Goal: Task Accomplishment & Management: Manage account settings

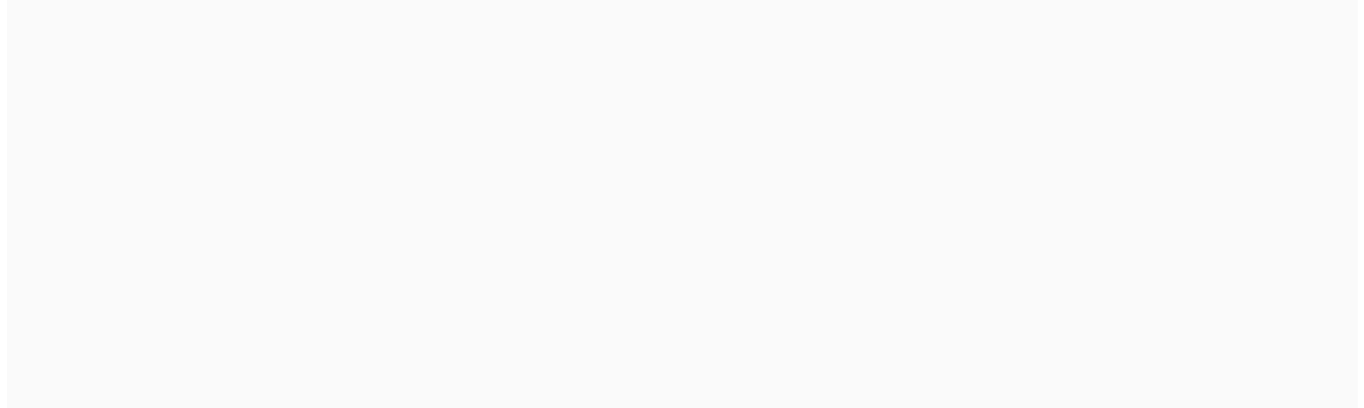
scroll to position [4, 0]
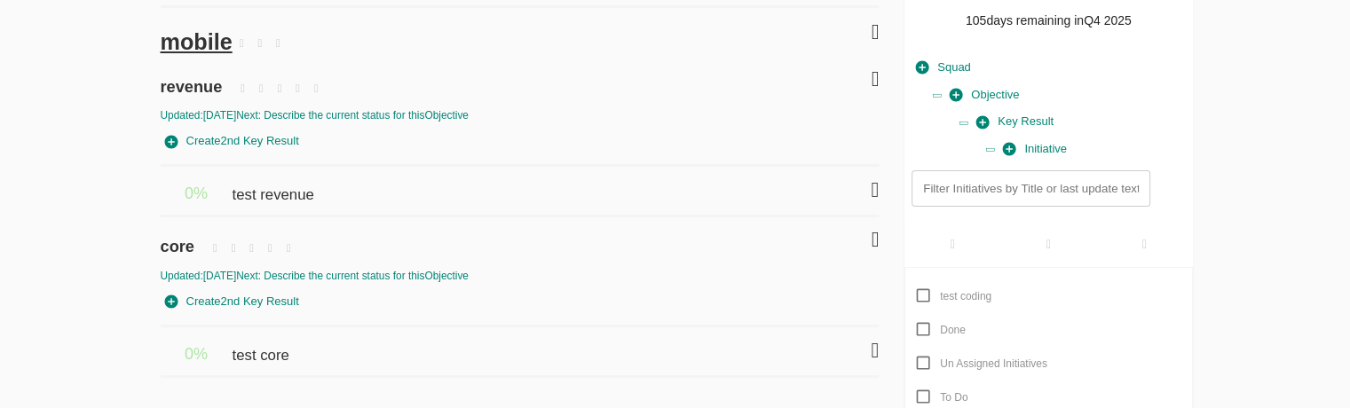
scroll to position [121, 0]
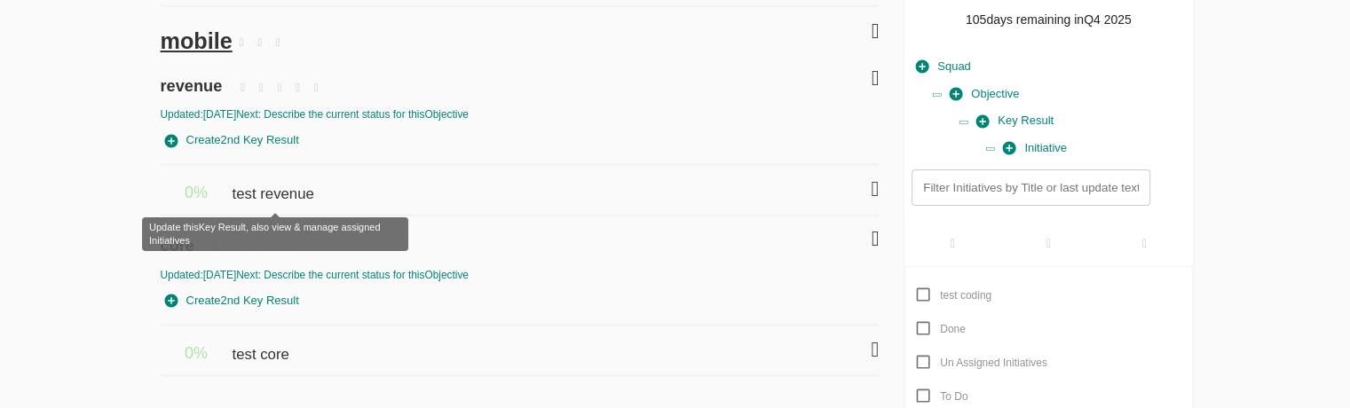
click at [297, 202] on span "test revenue" at bounding box center [275, 185] width 86 height 39
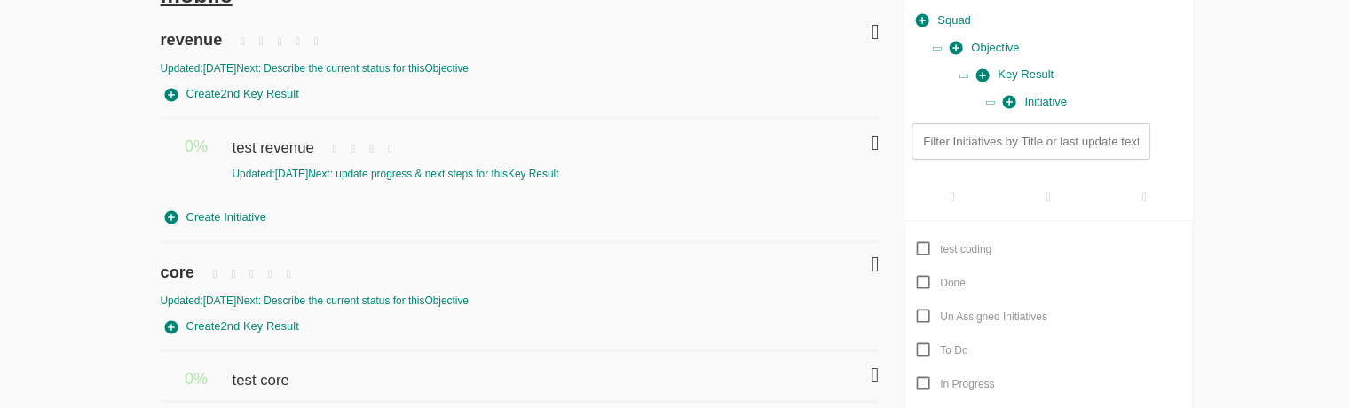
scroll to position [170, 0]
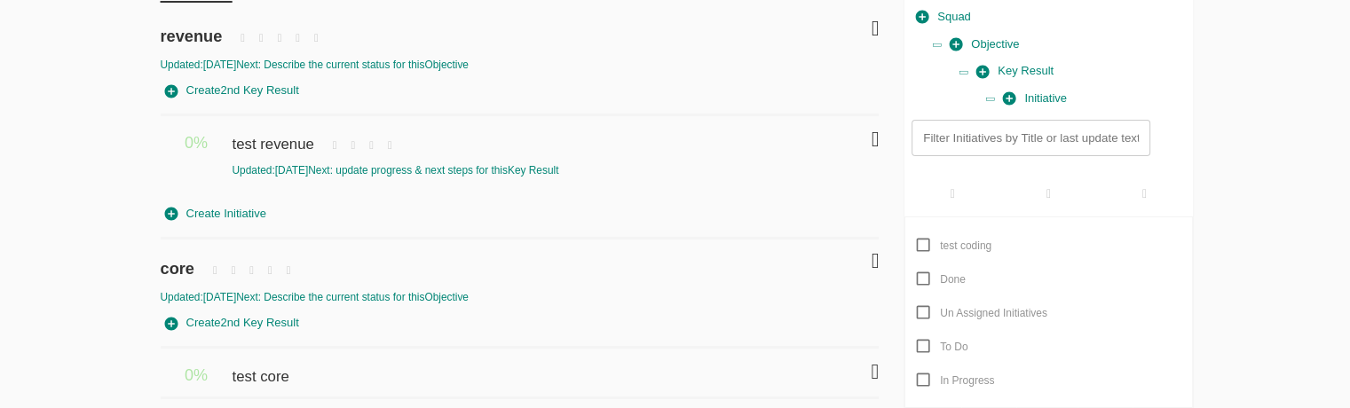
click at [333, 167] on div "Updated: 16-09-2025 Next: update progress & next steps for this Key Result" at bounding box center [501, 170] width 539 height 15
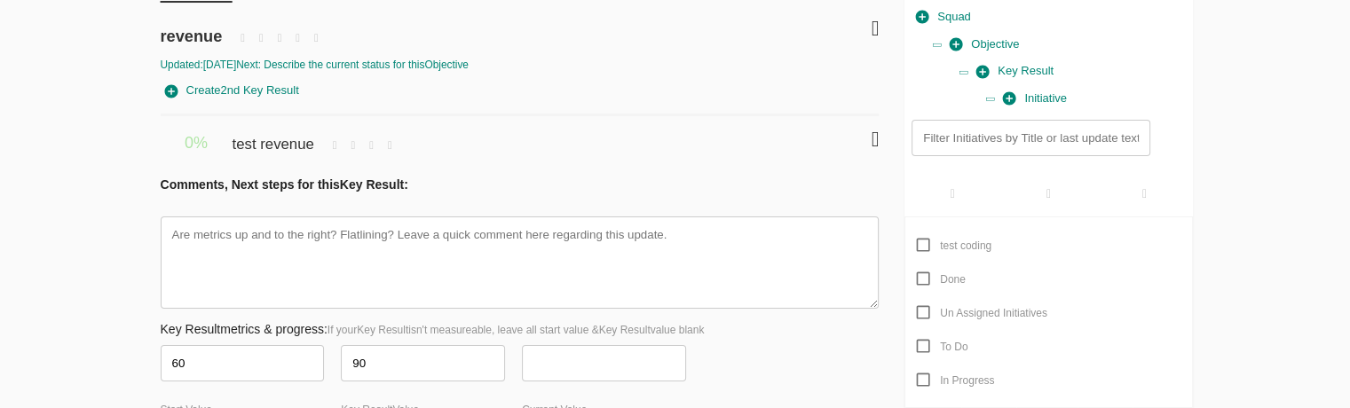
click at [79, 182] on div "FRIYAY.COM DashBoard Initiatives Me Stream Filters Q4 2025 the mobile revenue U…" at bounding box center [675, 314] width 1350 height 969
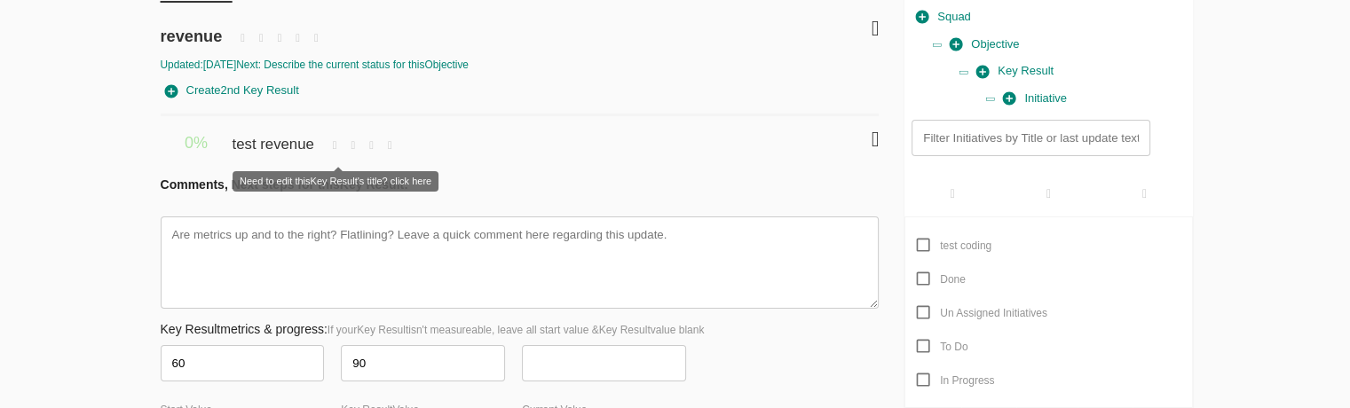
click at [341, 141] on icon at bounding box center [335, 146] width 19 height 26
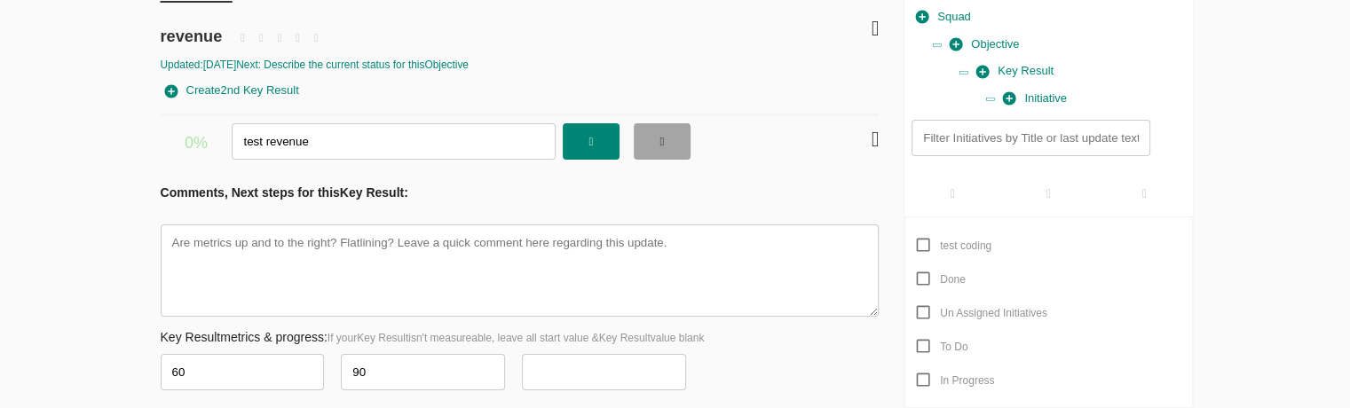
click at [674, 143] on span "button" at bounding box center [662, 141] width 39 height 29
type textarea "x"
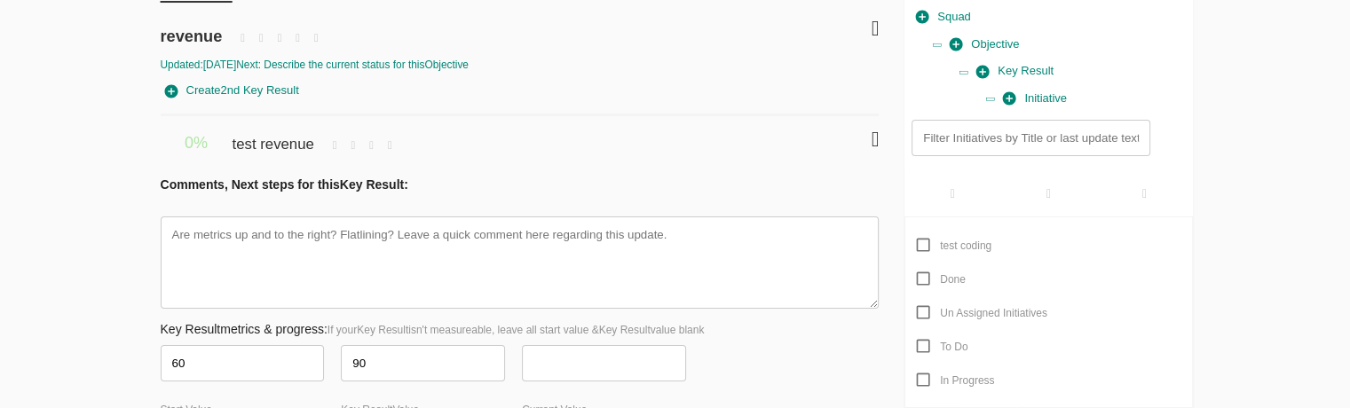
scroll to position [92, 0]
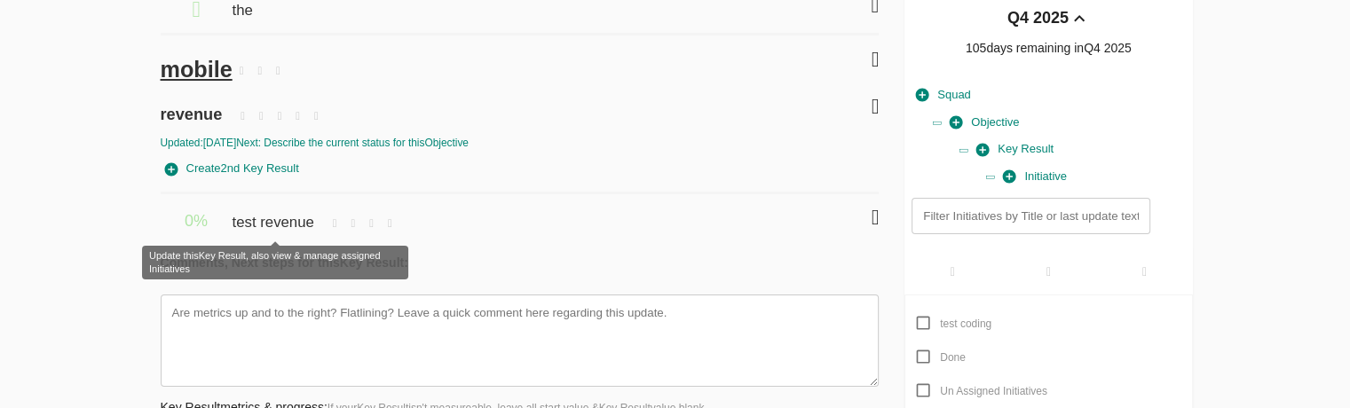
click at [241, 225] on span "test revenue" at bounding box center [275, 213] width 86 height 39
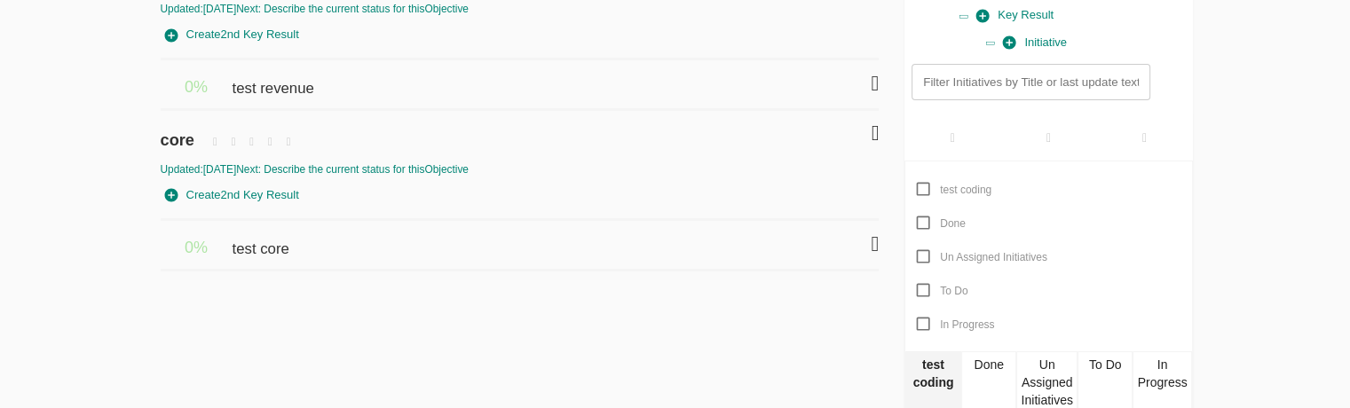
scroll to position [227, 0]
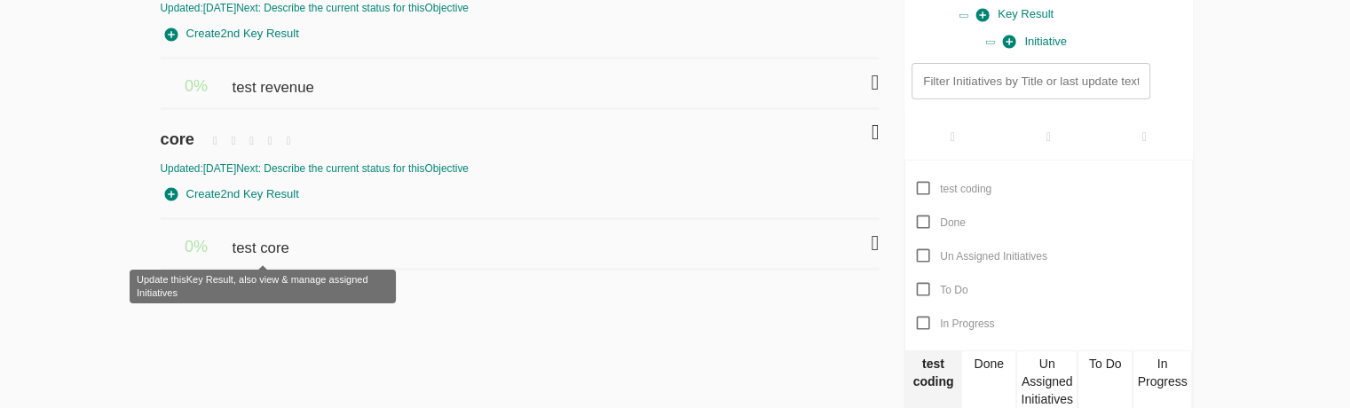
click at [267, 235] on span "test core" at bounding box center [262, 239] width 61 height 39
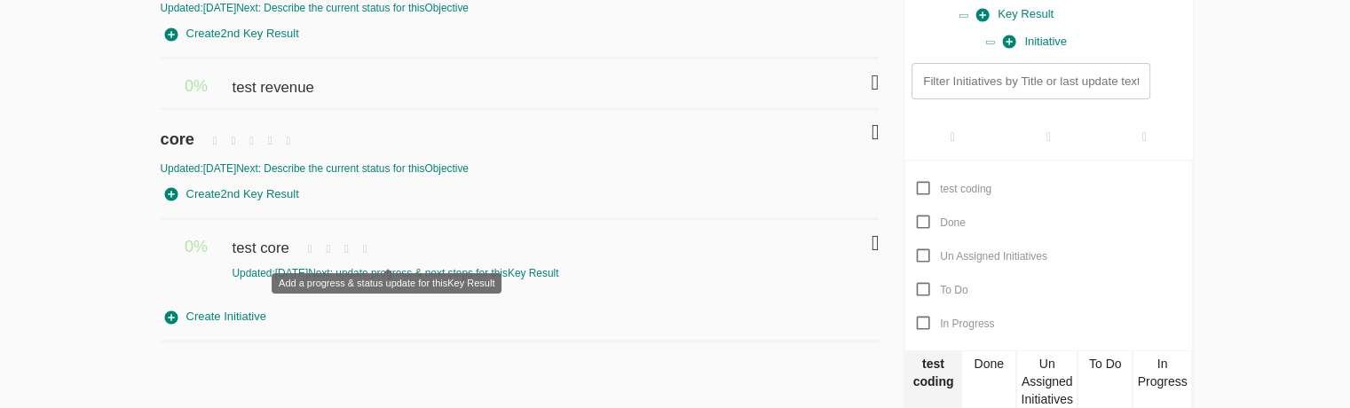
click at [375, 245] on icon at bounding box center [365, 250] width 19 height 26
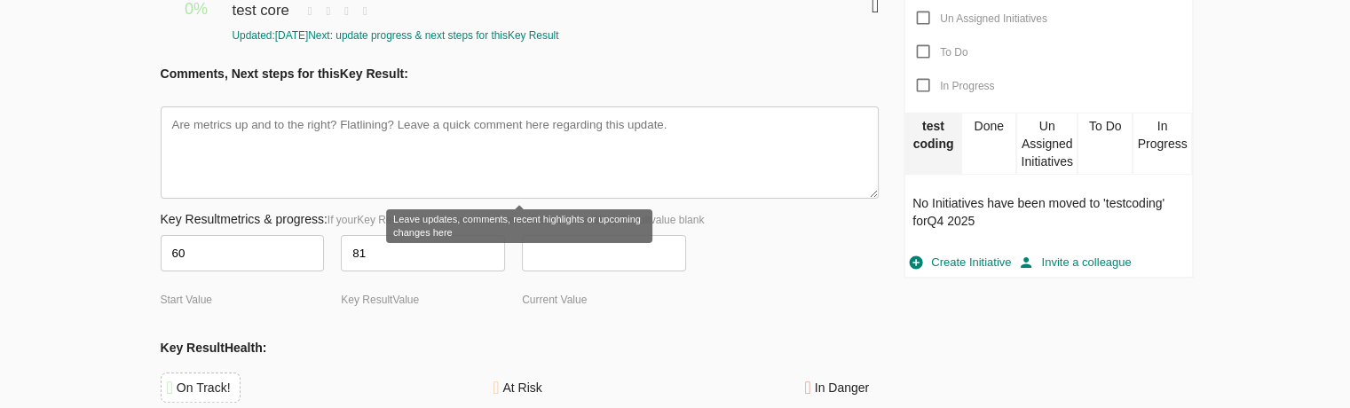
scroll to position [462, 0]
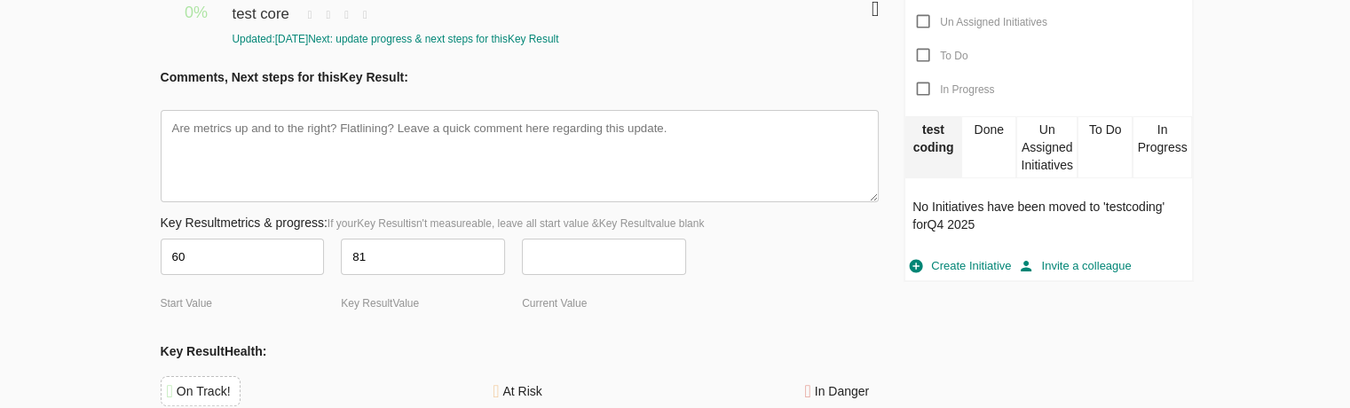
click at [581, 293] on div "Current Value" at bounding box center [612, 279] width 181 height 94
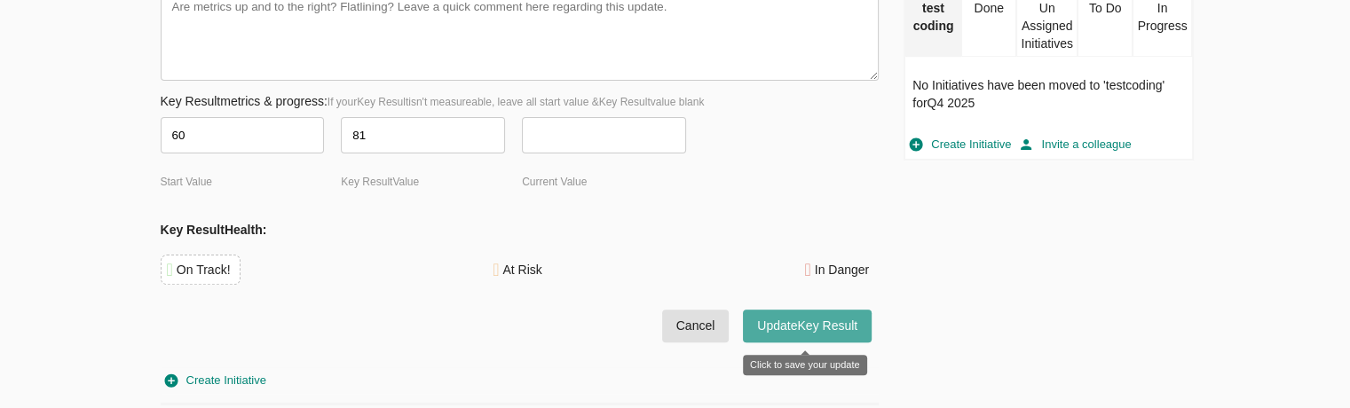
click at [825, 331] on span "Update Key Result" at bounding box center [807, 326] width 100 height 22
type textarea "x"
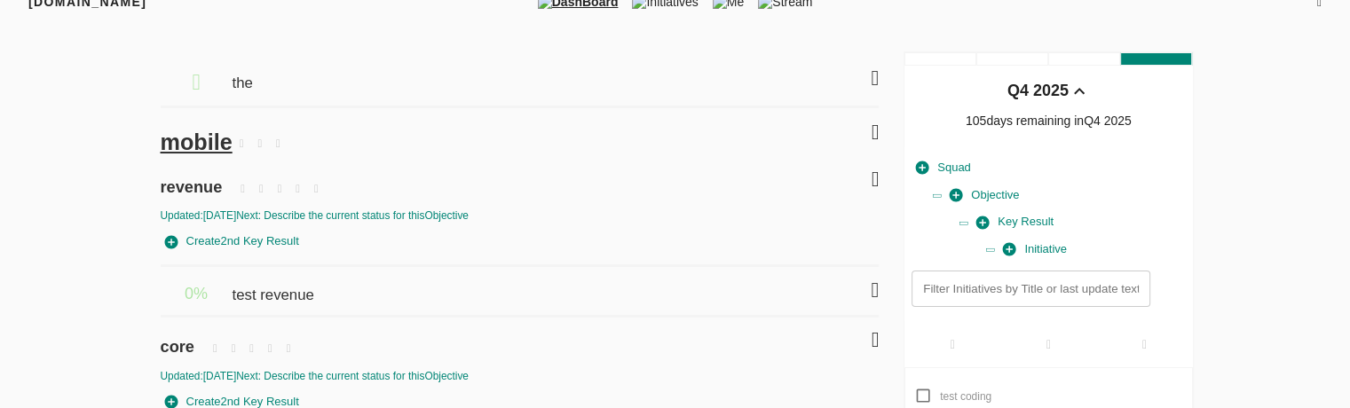
scroll to position [0, 0]
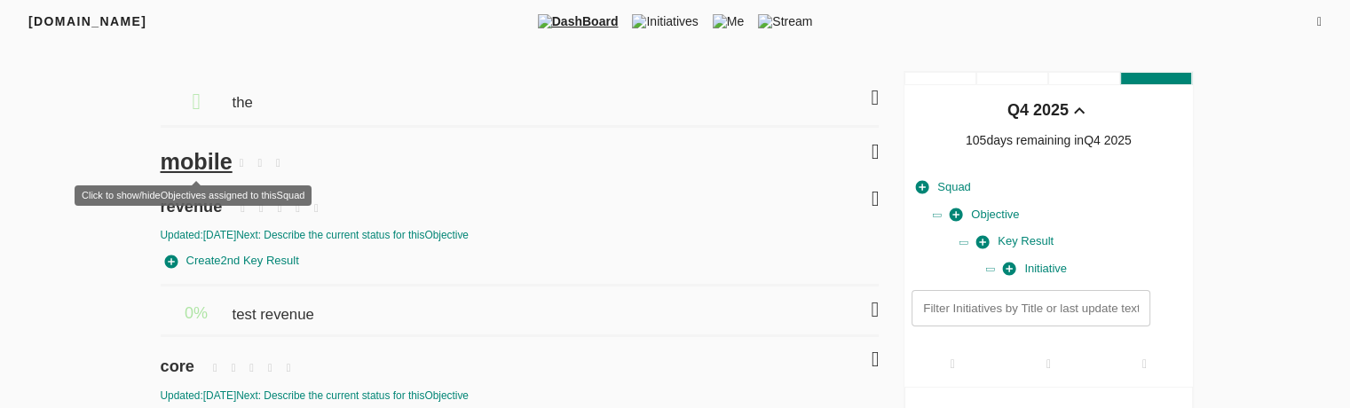
click at [207, 160] on span "mobile" at bounding box center [197, 161] width 72 height 25
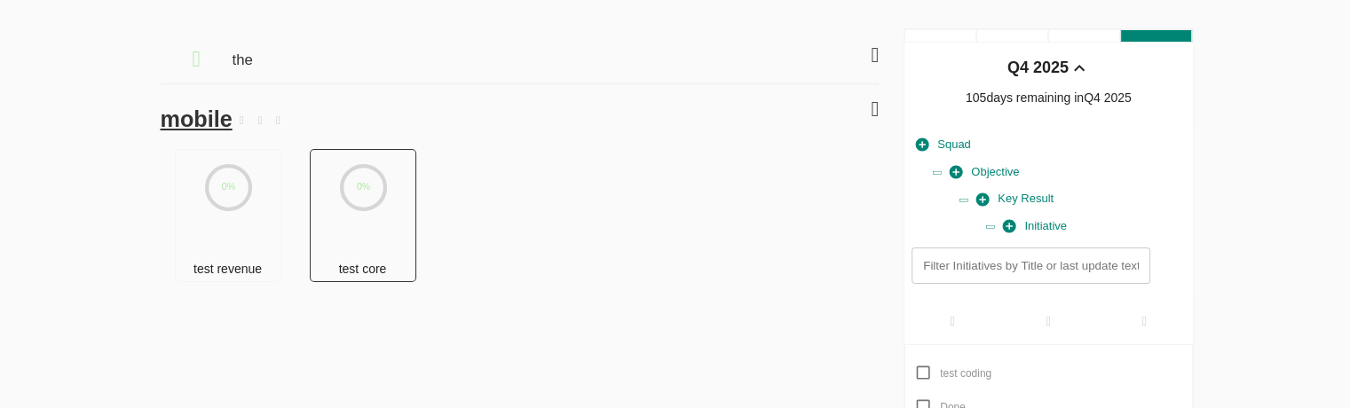
click at [384, 218] on div "0%" at bounding box center [364, 203] width 107 height 107
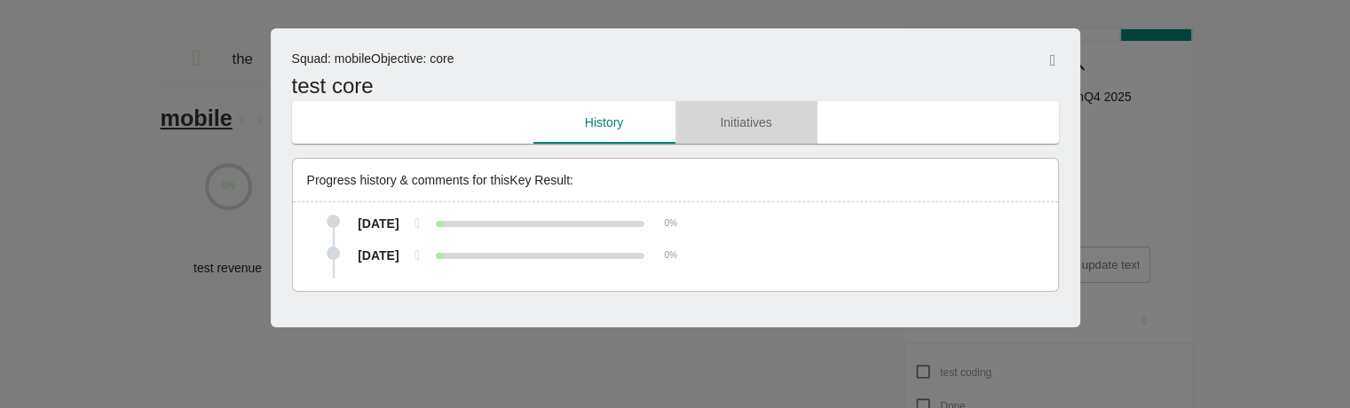
click at [746, 107] on button "Initiatives" at bounding box center [747, 122] width 142 height 43
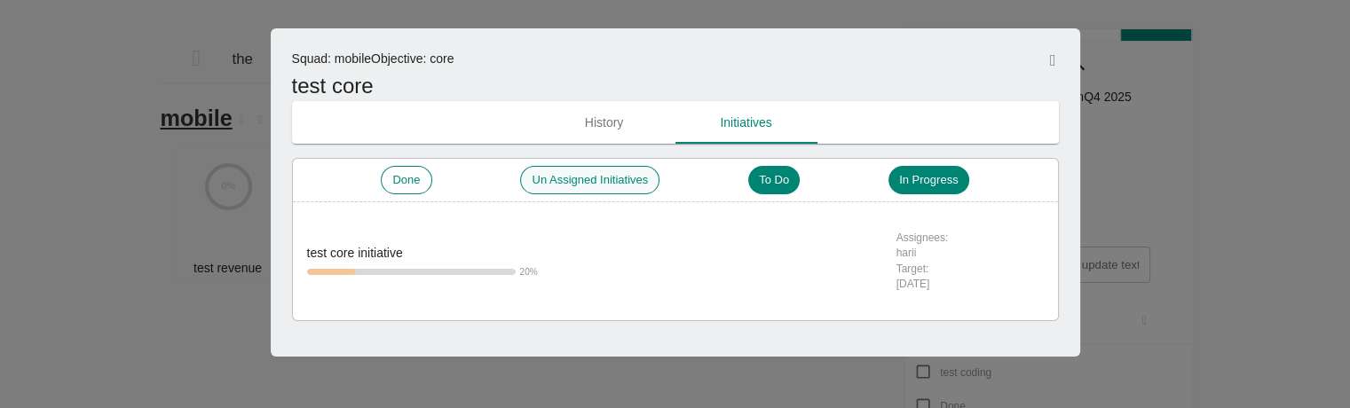
click at [576, 171] on div "Un Assigned Initiatives" at bounding box center [589, 180] width 139 height 28
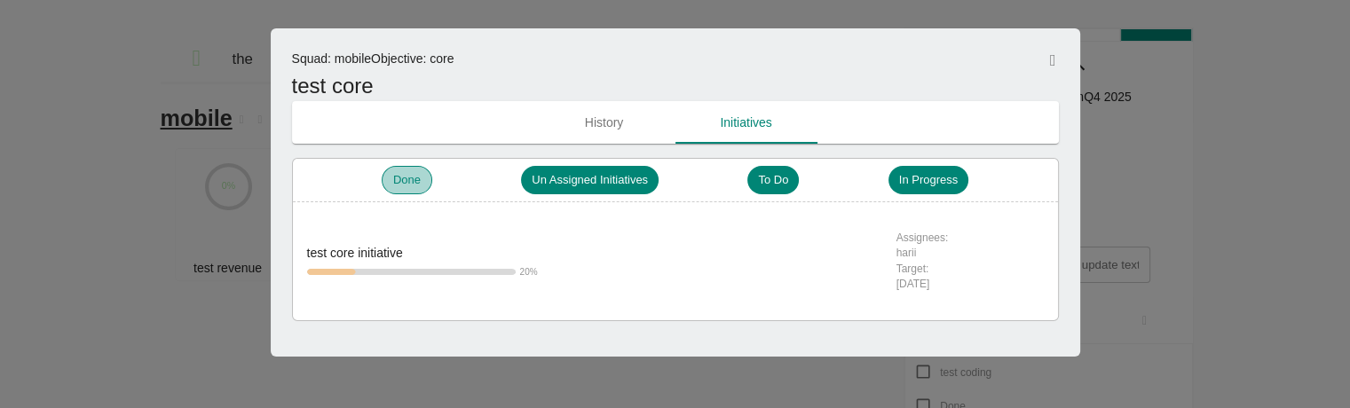
click at [387, 175] on span "Done" at bounding box center [407, 180] width 49 height 17
click at [767, 186] on span "To Do" at bounding box center [772, 180] width 51 height 17
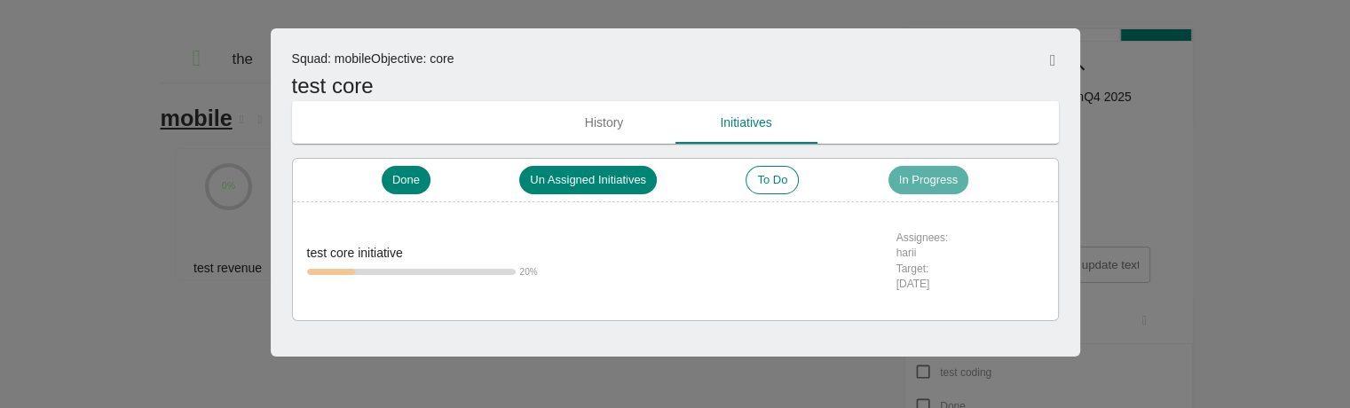
click at [941, 186] on span "In Progress" at bounding box center [929, 180] width 80 height 17
click at [941, 186] on span "In Progress" at bounding box center [928, 180] width 80 height 17
click at [782, 183] on span "To Do" at bounding box center [772, 180] width 51 height 17
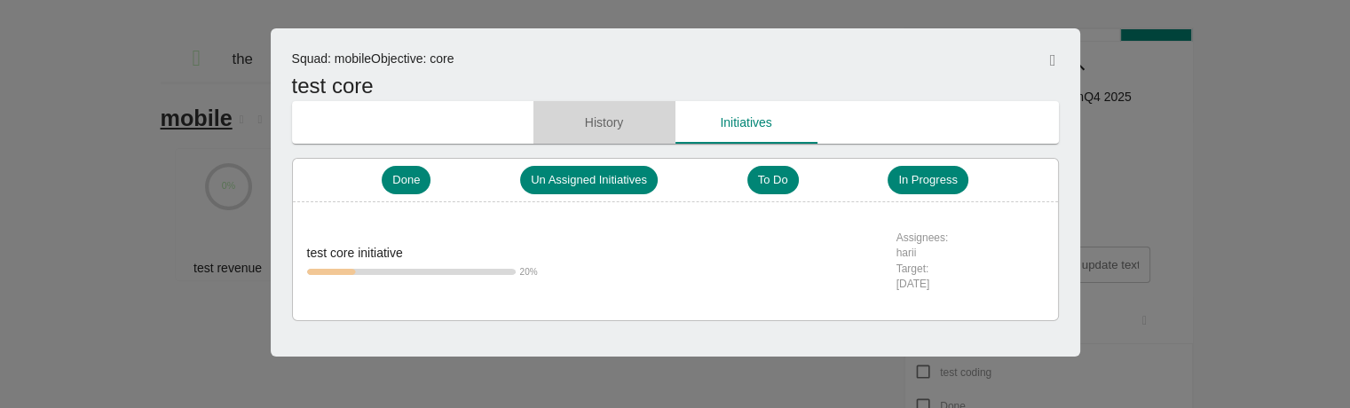
click at [603, 132] on span "History" at bounding box center [604, 123] width 121 height 22
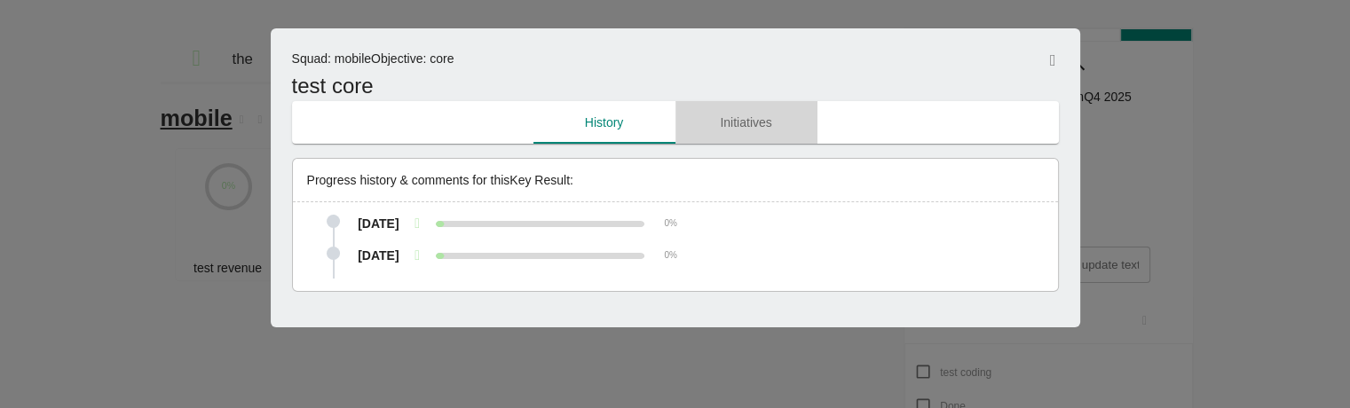
click at [730, 128] on span "Initiatives" at bounding box center [746, 123] width 121 height 22
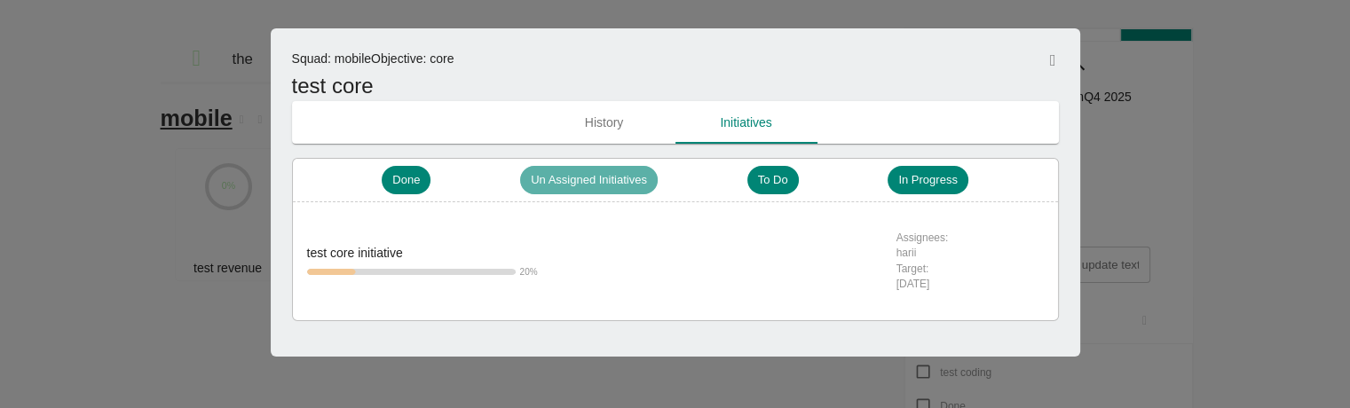
click at [571, 170] on div "Un Assigned Initiatives" at bounding box center [589, 180] width 138 height 28
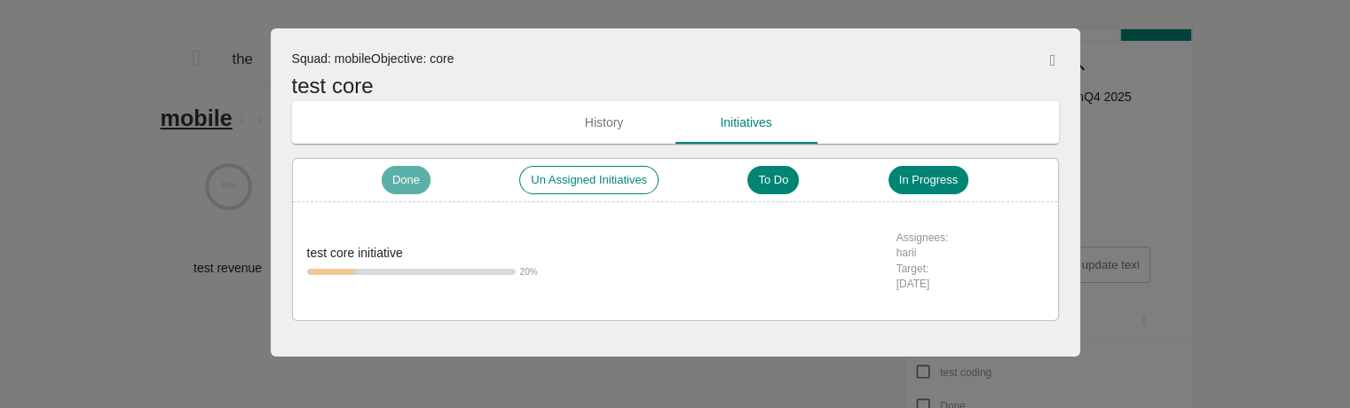
click at [394, 178] on span "Done" at bounding box center [406, 180] width 49 height 17
click at [771, 193] on div "To Do" at bounding box center [773, 180] width 51 height 28
click at [192, 170] on div at bounding box center [675, 204] width 1350 height 408
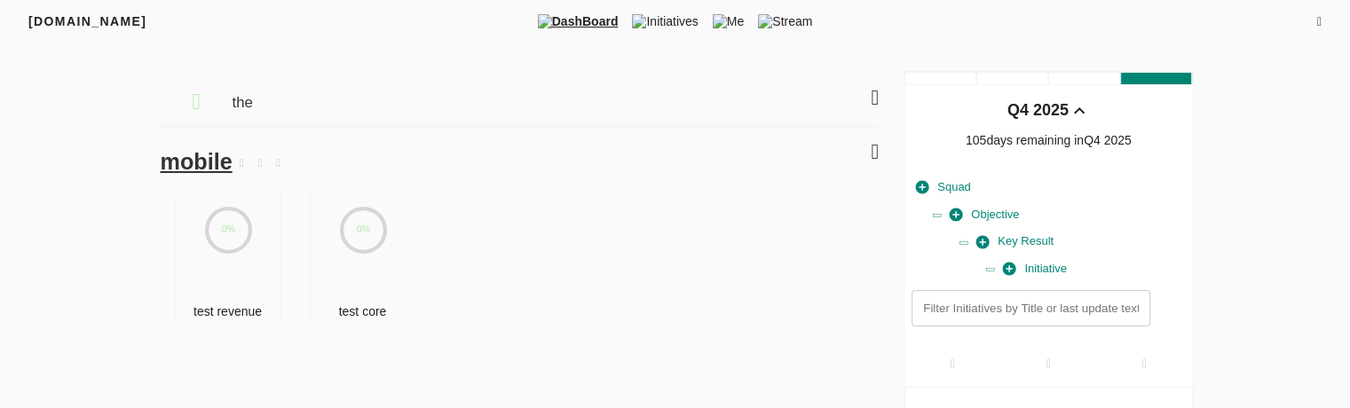
click at [70, 174] on div "FRIYAY.COM DashBoard Initiatives Me Stream Filters Q4 2025 the mobile 0% test r…" at bounding box center [675, 372] width 1350 height 744
click at [373, 168] on div "mobile" at bounding box center [520, 153] width 719 height 50
click at [202, 168] on span "mobile" at bounding box center [197, 161] width 72 height 25
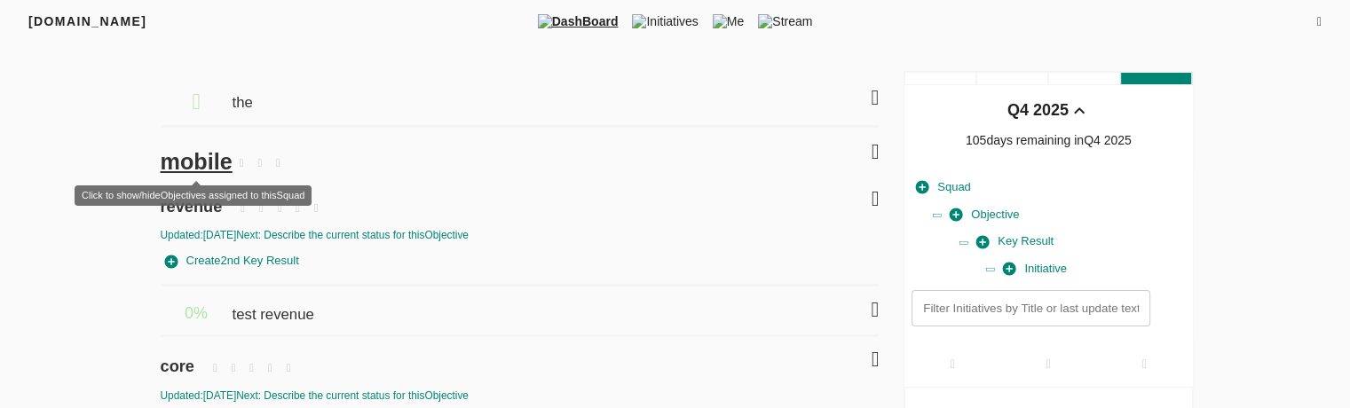
click at [202, 168] on span "mobile" at bounding box center [197, 161] width 72 height 25
click at [185, 168] on span "mobile" at bounding box center [197, 161] width 72 height 25
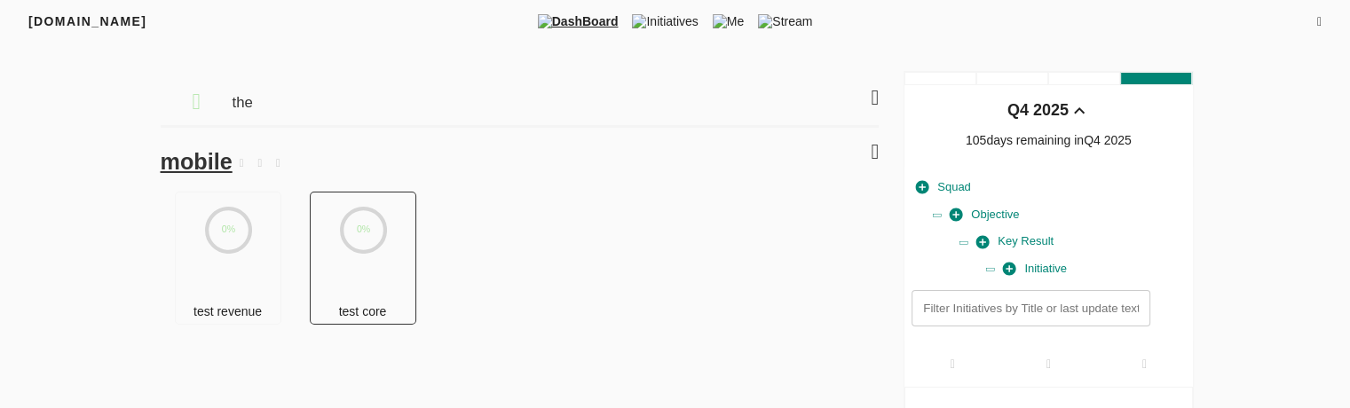
click at [335, 271] on div "0%" at bounding box center [364, 246] width 107 height 107
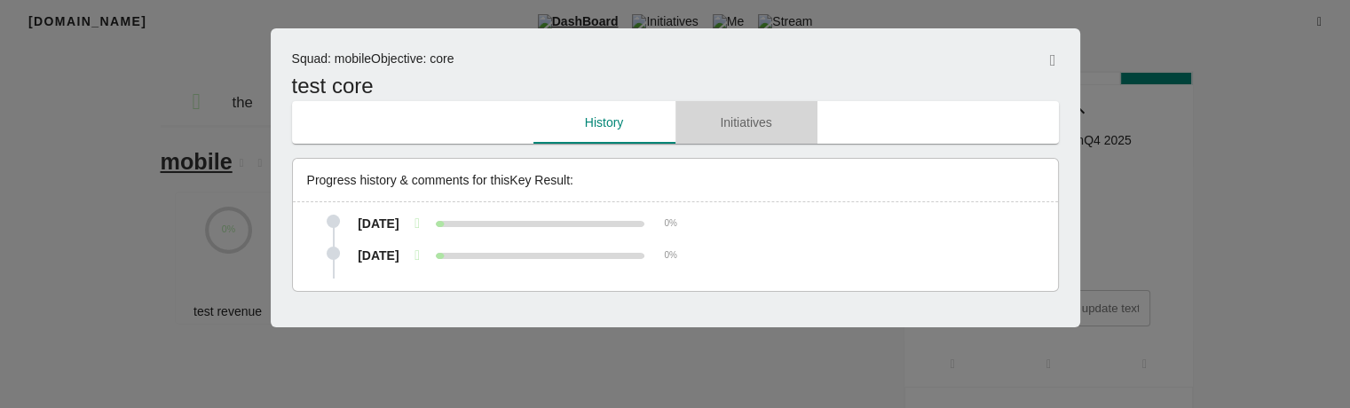
click at [712, 118] on span "Initiatives" at bounding box center [746, 123] width 121 height 22
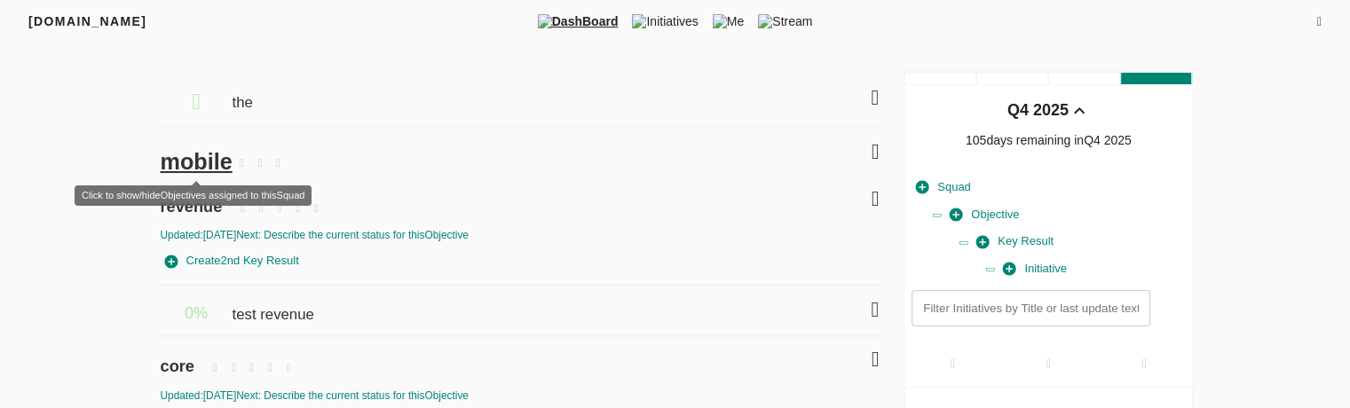
click at [190, 159] on span "mobile" at bounding box center [197, 161] width 72 height 25
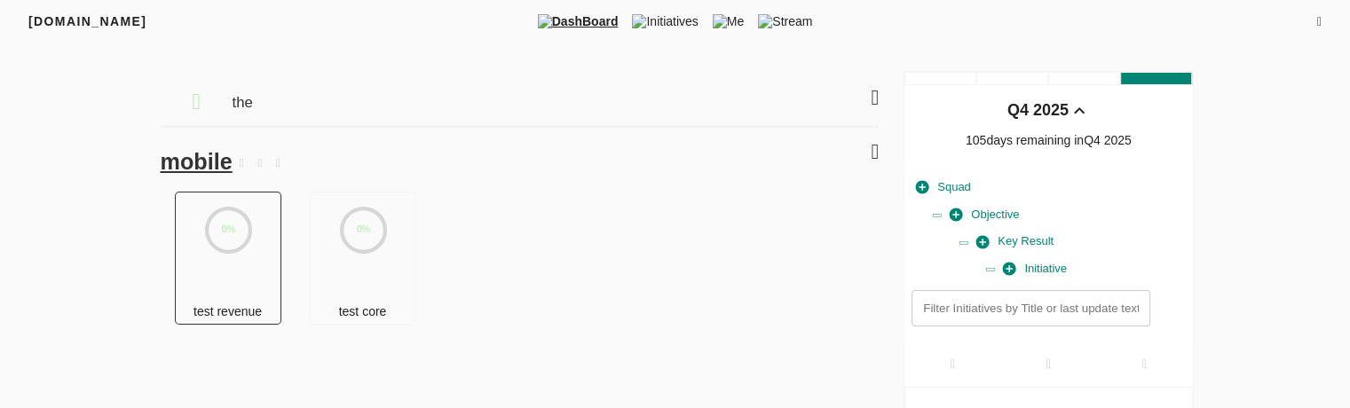
click at [253, 249] on div "0%" at bounding box center [229, 246] width 107 height 107
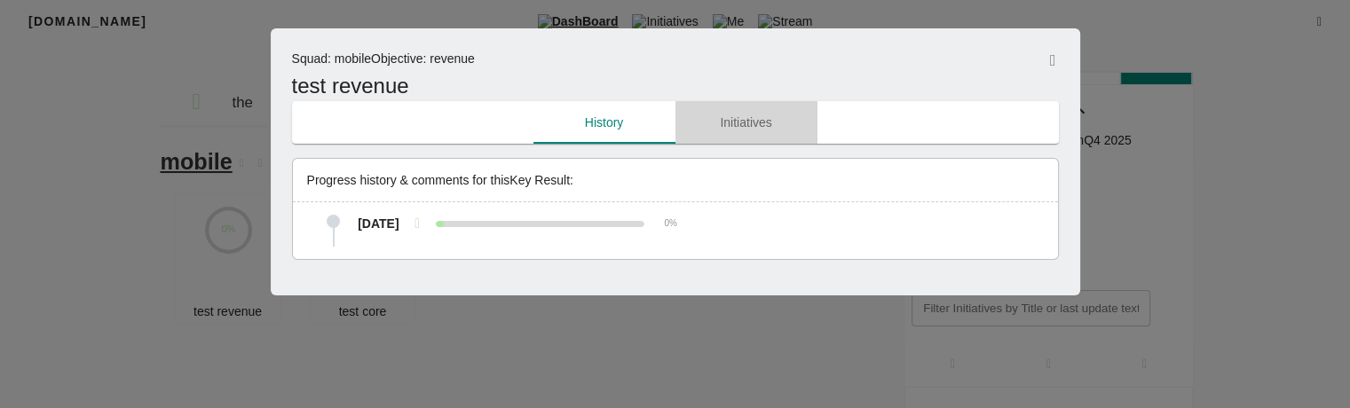
click at [722, 131] on span "Initiatives" at bounding box center [746, 123] width 121 height 22
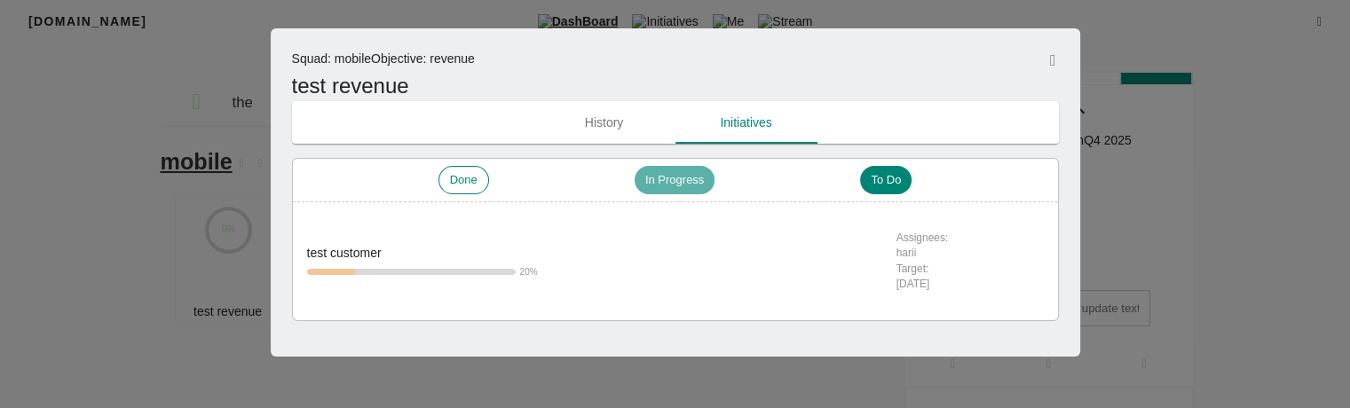
click at [698, 167] on div "In Progress" at bounding box center [675, 180] width 80 height 28
click at [877, 179] on span "To Do" at bounding box center [886, 180] width 51 height 17
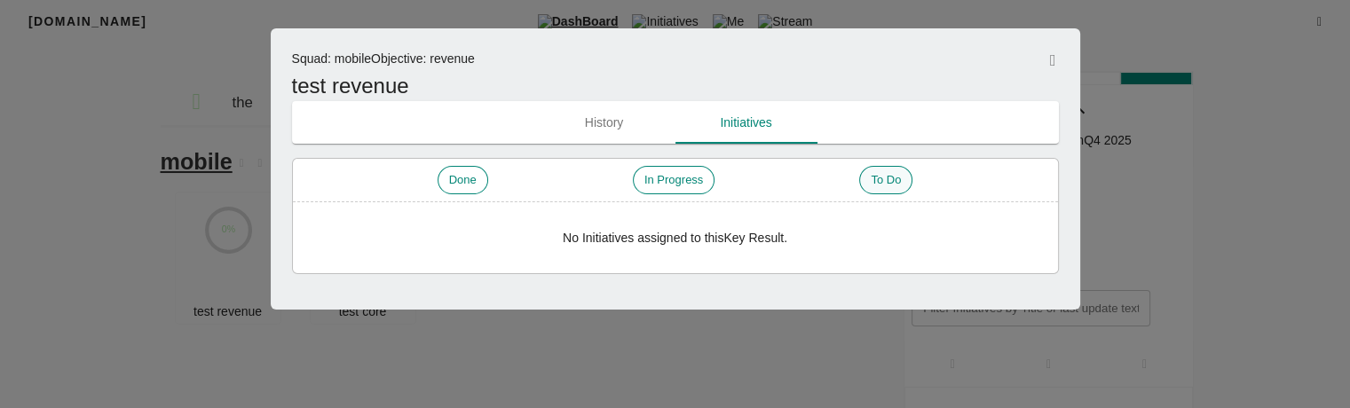
click at [877, 179] on span "To Do" at bounding box center [885, 180] width 51 height 17
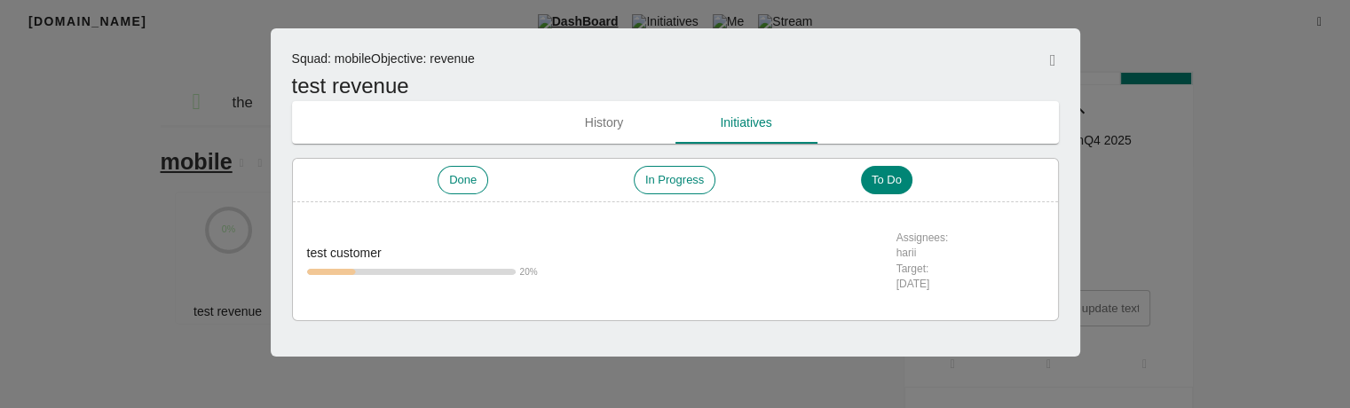
click at [74, 301] on div at bounding box center [675, 204] width 1350 height 408
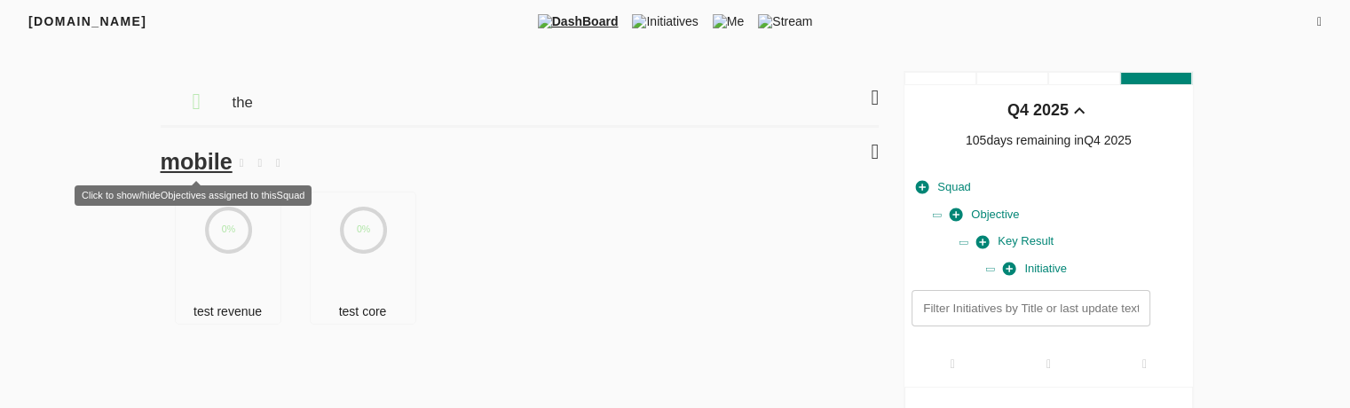
click at [213, 165] on span "mobile" at bounding box center [197, 161] width 72 height 25
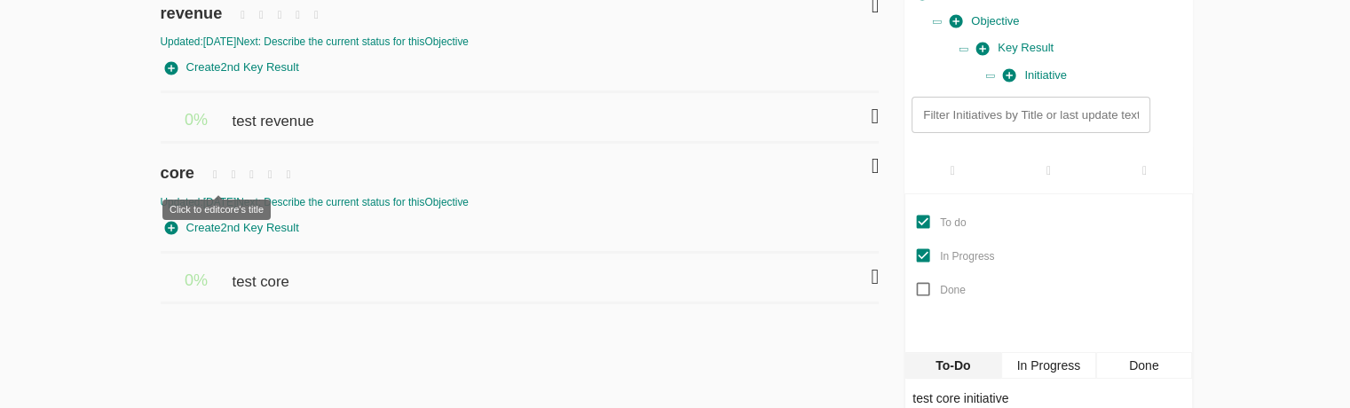
scroll to position [195, 0]
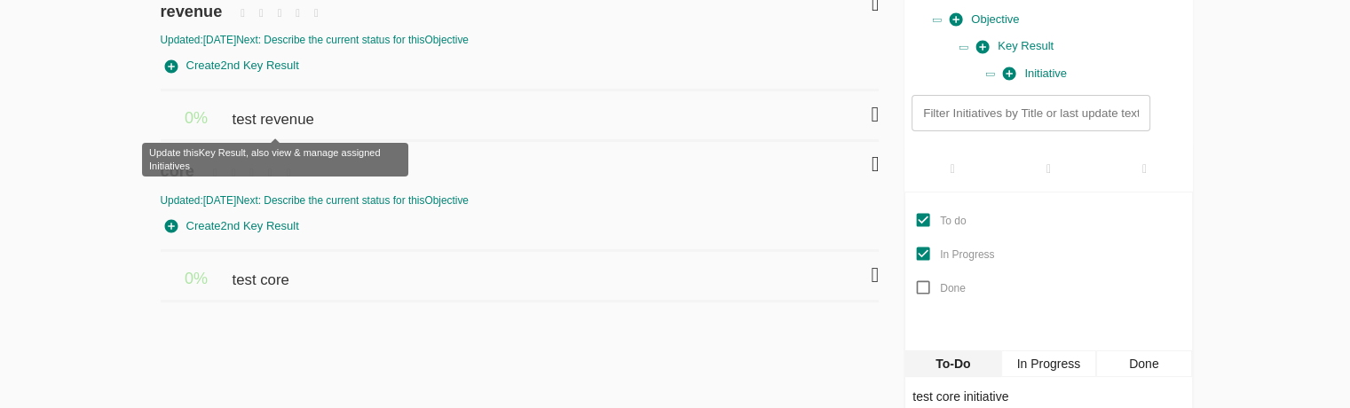
click at [273, 115] on span "test revenue" at bounding box center [275, 110] width 86 height 39
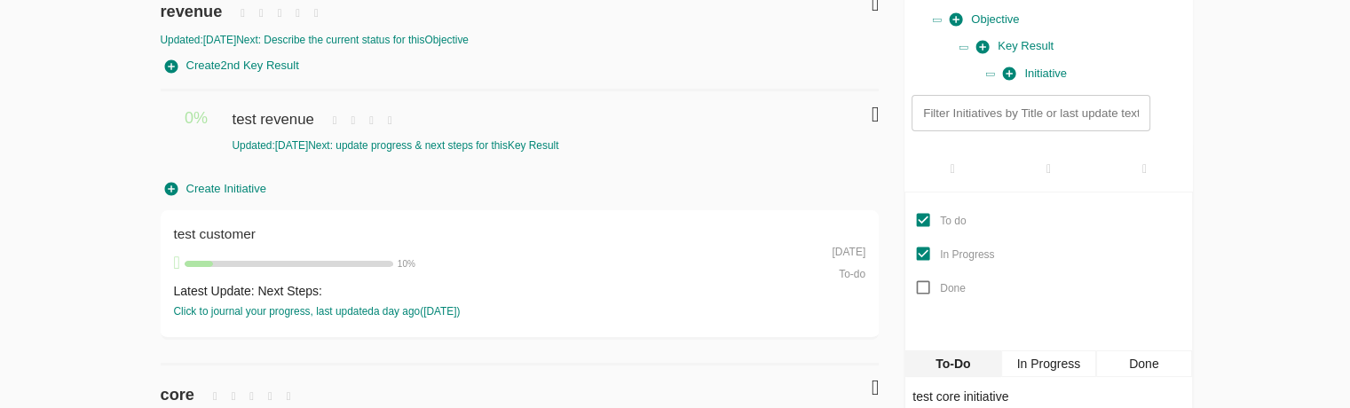
scroll to position [358, 0]
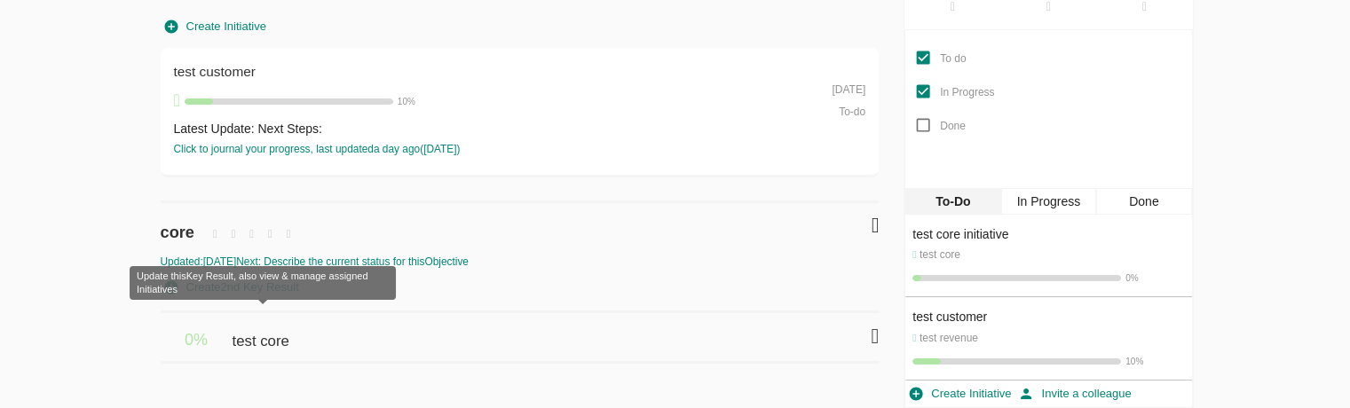
click at [264, 347] on span "test core" at bounding box center [262, 332] width 61 height 39
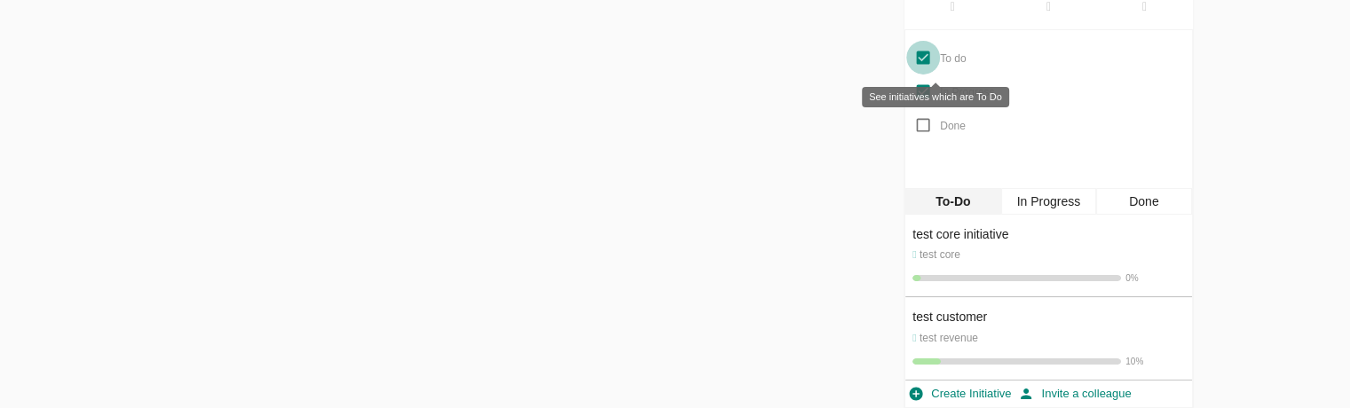
click at [923, 75] on input "To do" at bounding box center [923, 58] width 34 height 34
click at [920, 75] on input "To do" at bounding box center [923, 58] width 34 height 34
checkbox input "true"
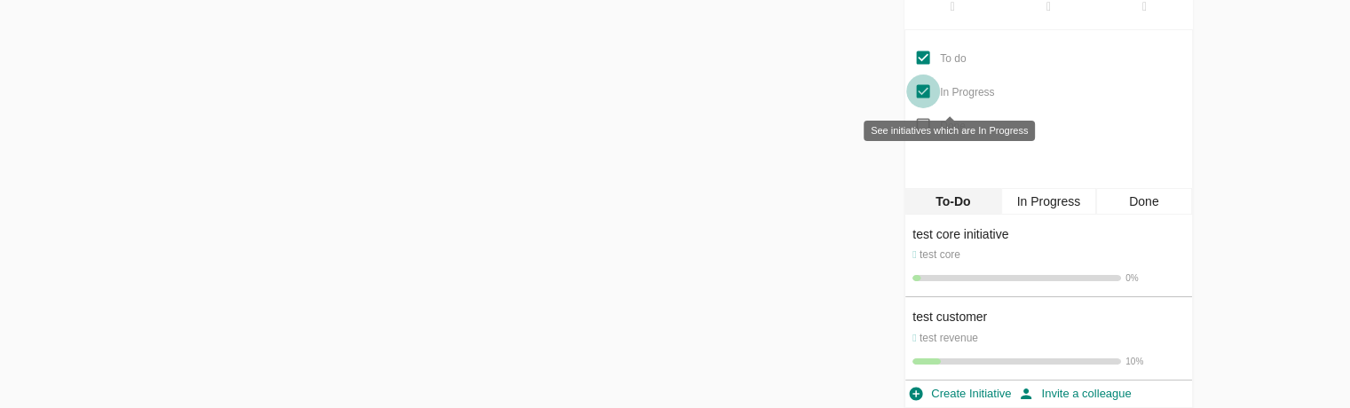
click at [920, 108] on input "In Progress" at bounding box center [923, 92] width 34 height 34
checkbox input "true"
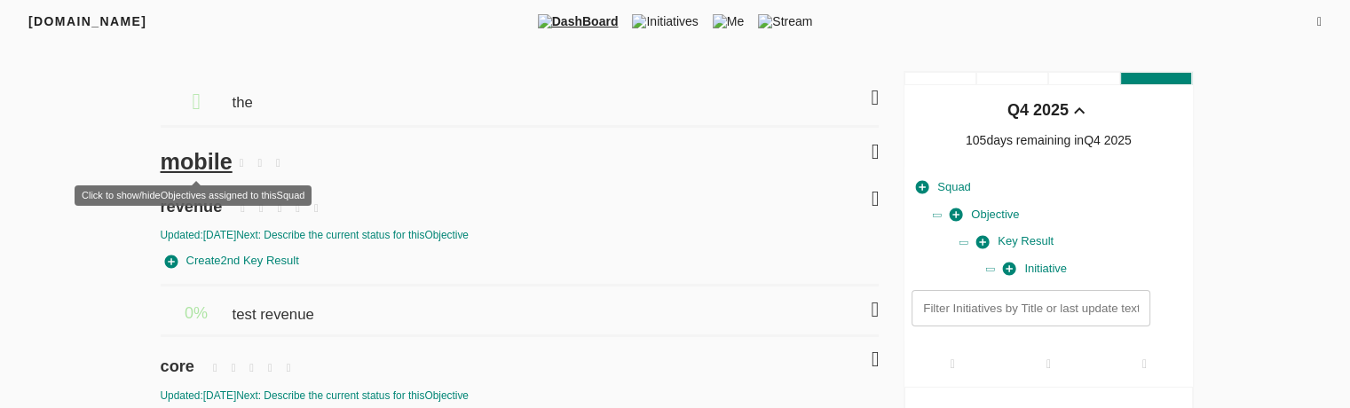
click at [181, 161] on span "mobile" at bounding box center [197, 161] width 72 height 25
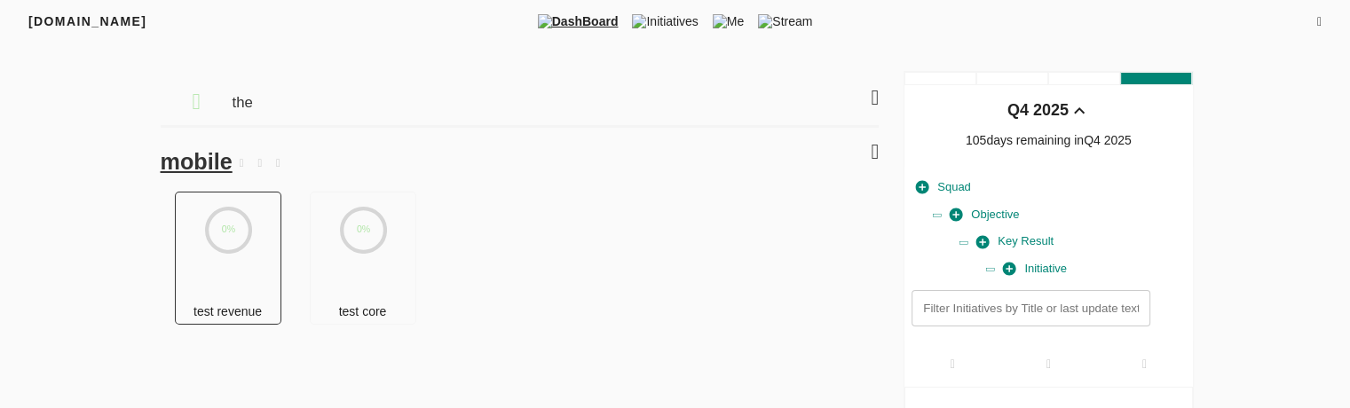
click at [246, 282] on div "0%" at bounding box center [229, 246] width 107 height 107
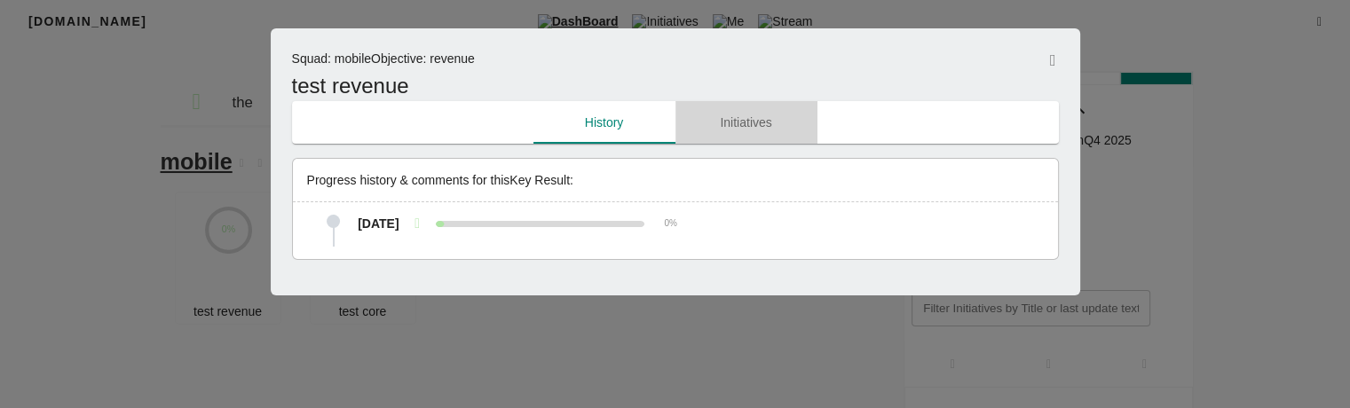
click at [748, 126] on span "Initiatives" at bounding box center [746, 123] width 121 height 22
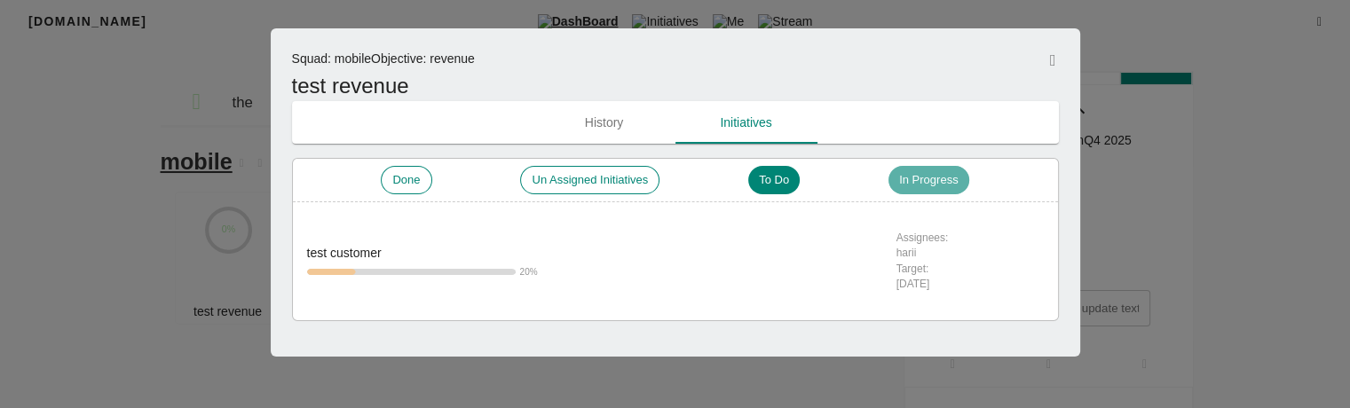
click at [908, 176] on span "In Progress" at bounding box center [929, 180] width 80 height 17
click at [908, 176] on span "In Progress" at bounding box center [928, 180] width 80 height 17
click at [786, 178] on span "To Do" at bounding box center [773, 180] width 51 height 17
click at [1142, 240] on div at bounding box center [675, 204] width 1350 height 408
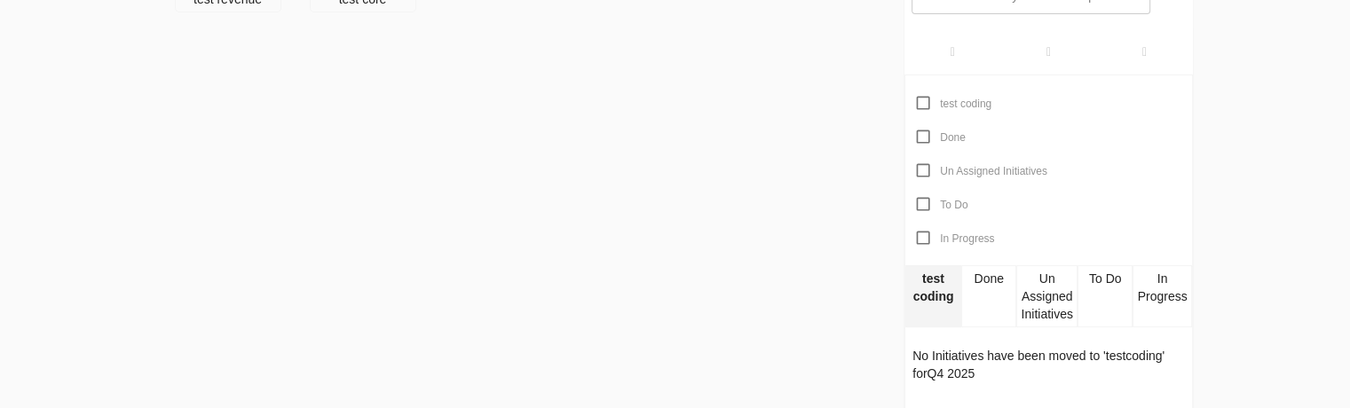
scroll to position [334, 0]
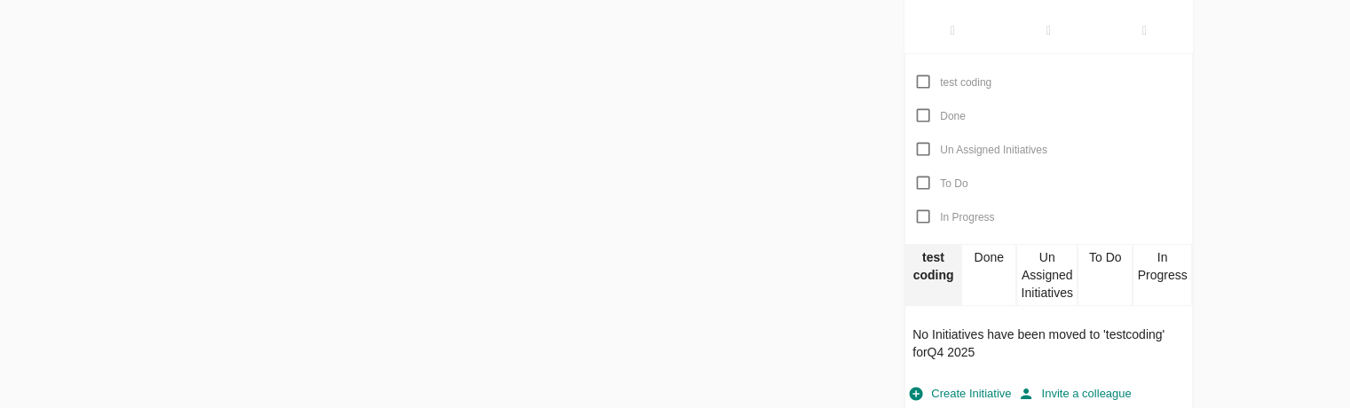
click at [999, 273] on div "Done" at bounding box center [989, 275] width 56 height 62
click at [1094, 275] on div "To Do" at bounding box center [1106, 275] width 56 height 62
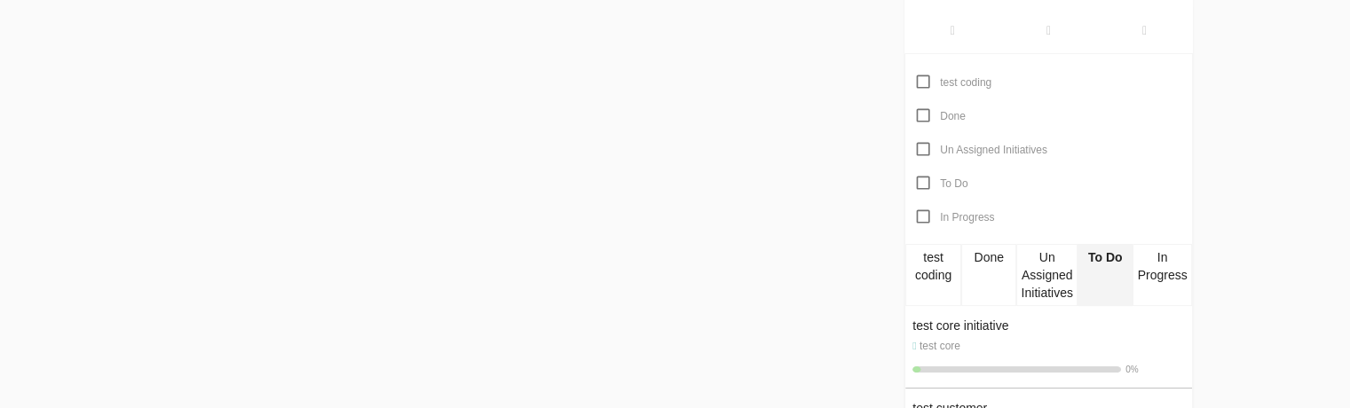
scroll to position [425, 0]
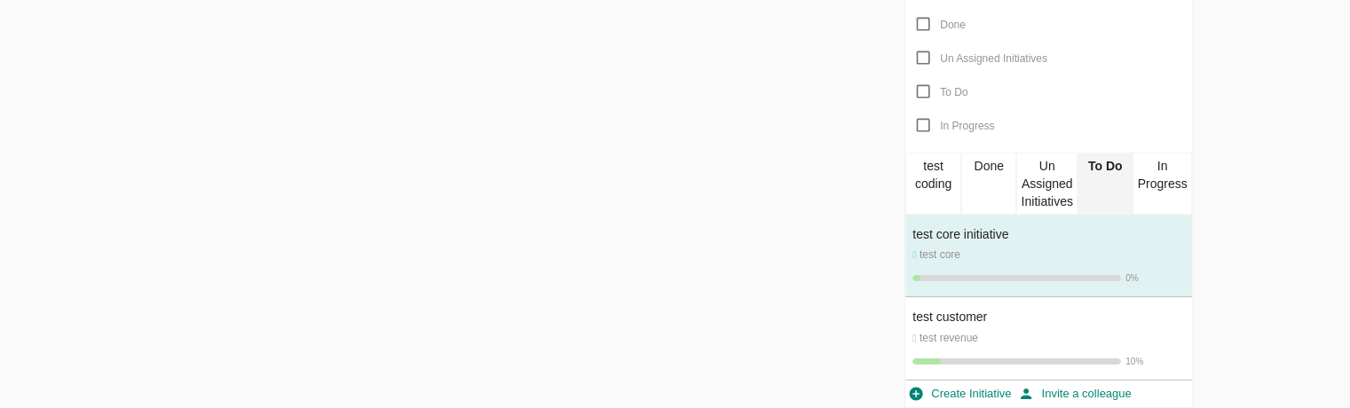
click at [1119, 257] on p "test core" at bounding box center [1049, 255] width 272 height 15
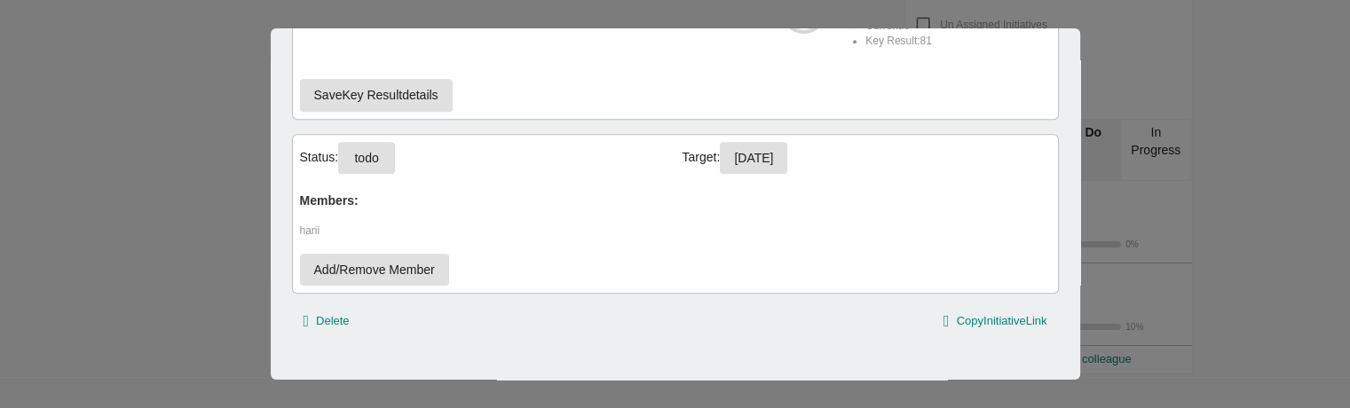
scroll to position [870, 0]
click at [395, 154] on button "todo" at bounding box center [366, 159] width 57 height 33
select select "todo"
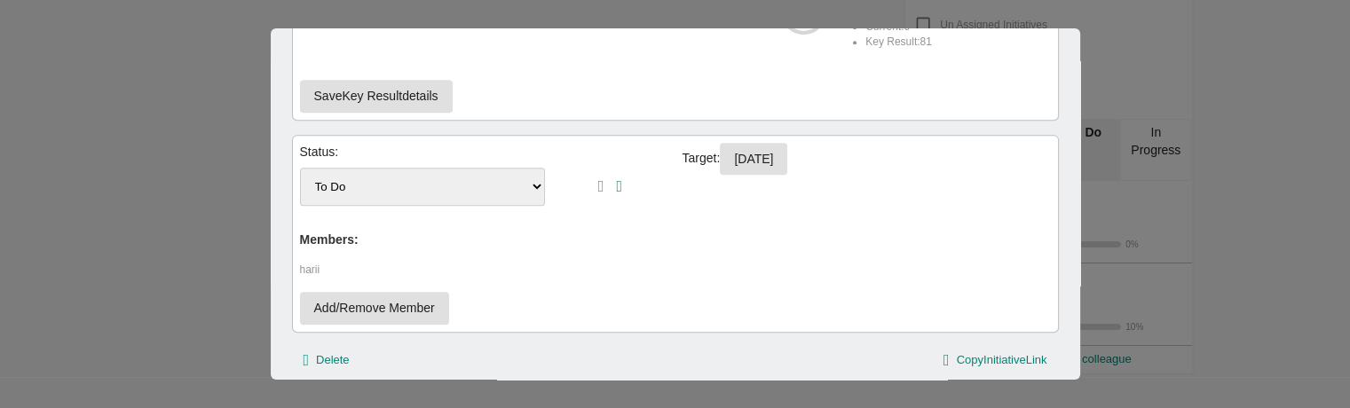
click at [469, 210] on div "Status: Done Un Assigned Initiatives To Do In Progress Target: [DATE] Members: …" at bounding box center [675, 234] width 767 height 198
click at [486, 193] on select "Done Un Assigned Initiatives To Do In Progress" at bounding box center [423, 187] width 246 height 38
click at [671, 272] on p "harii" at bounding box center [675, 270] width 751 height 15
click at [598, 178] on icon "button" at bounding box center [601, 186] width 6 height 16
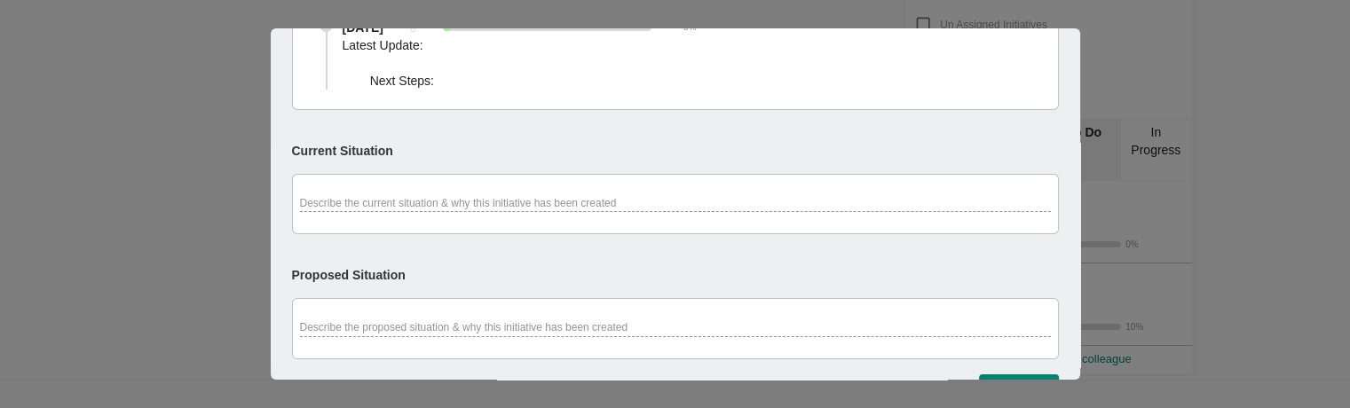
scroll to position [199, 0]
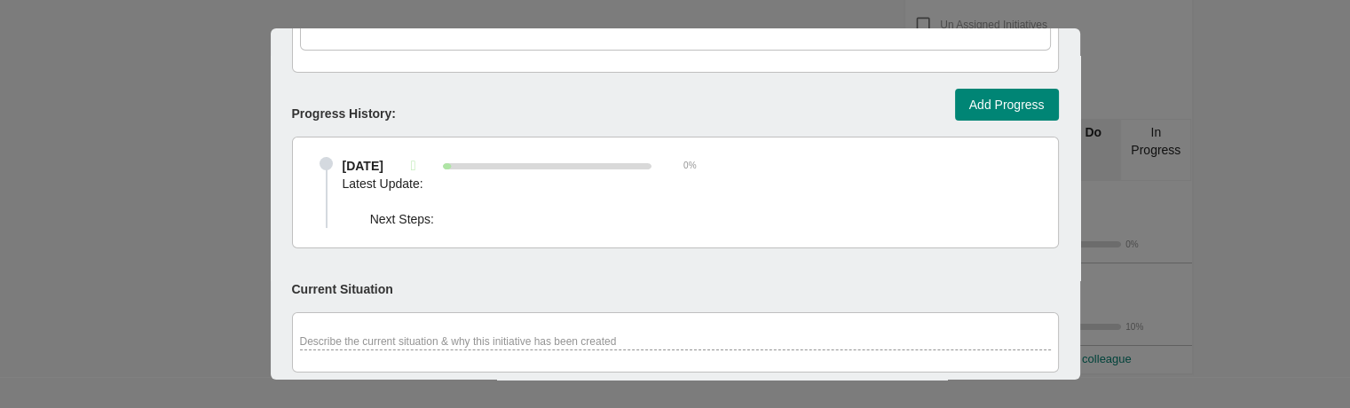
click at [1239, 118] on div at bounding box center [675, 204] width 1350 height 408
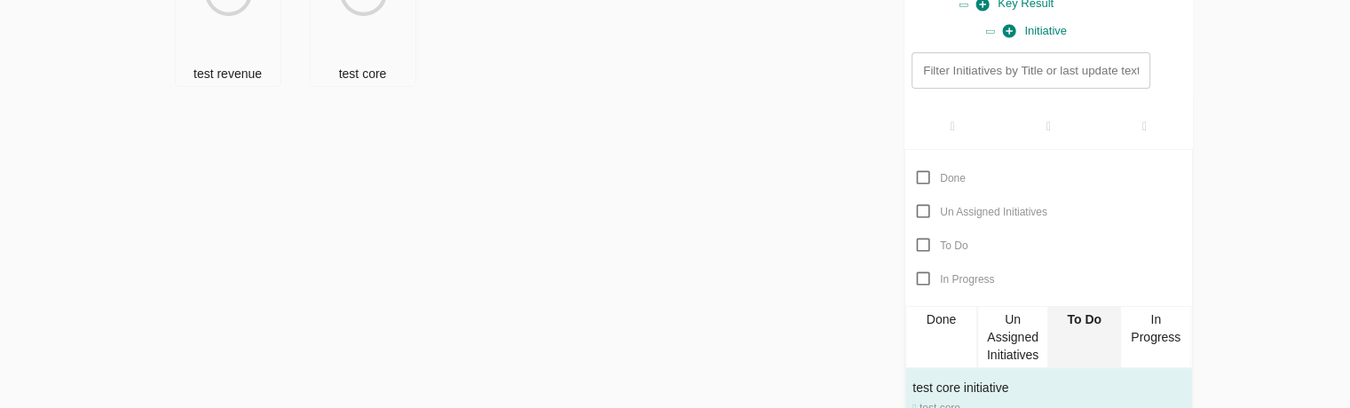
scroll to position [241, 0]
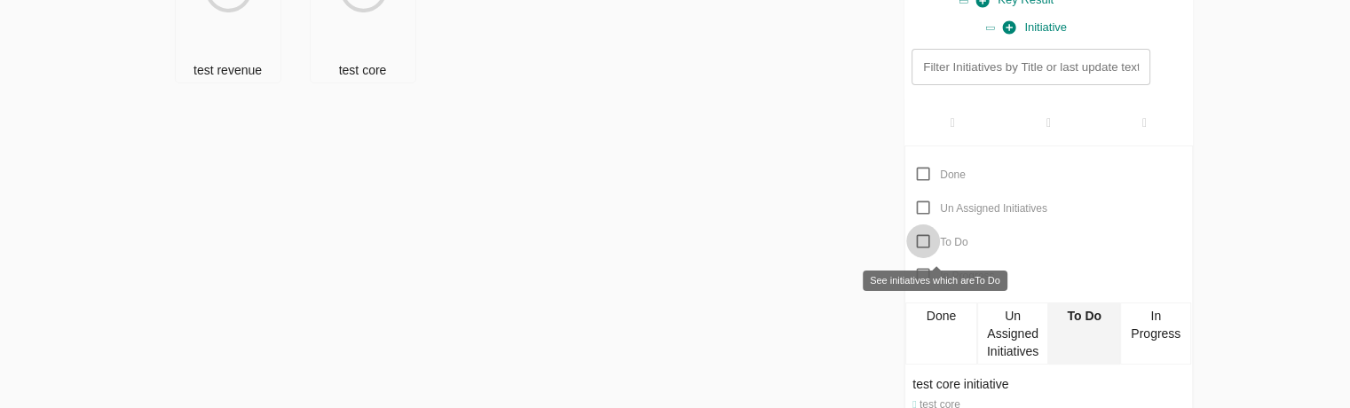
click at [923, 236] on input "To Do" at bounding box center [923, 242] width 34 height 34
checkbox input "false"
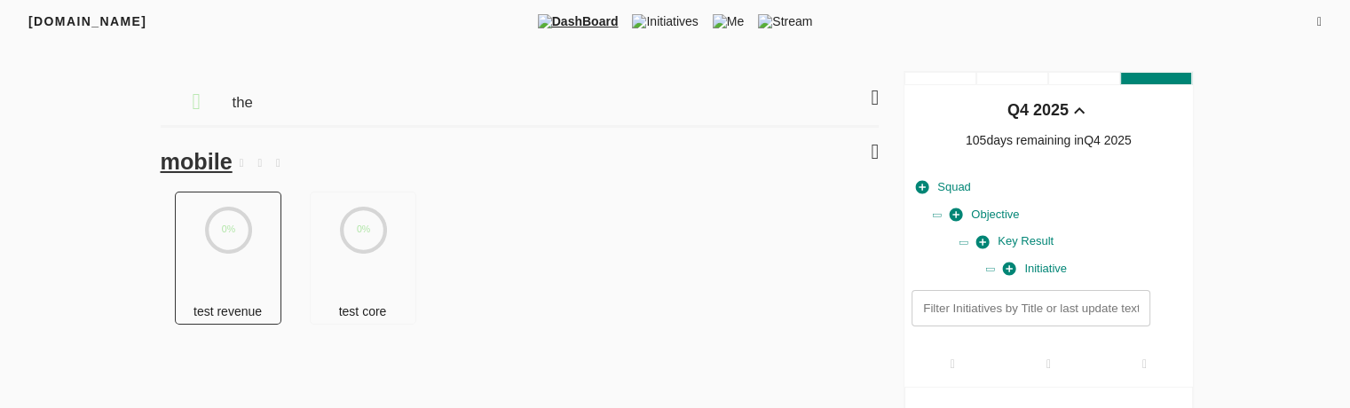
click at [233, 250] on icon at bounding box center [228, 230] width 43 height 43
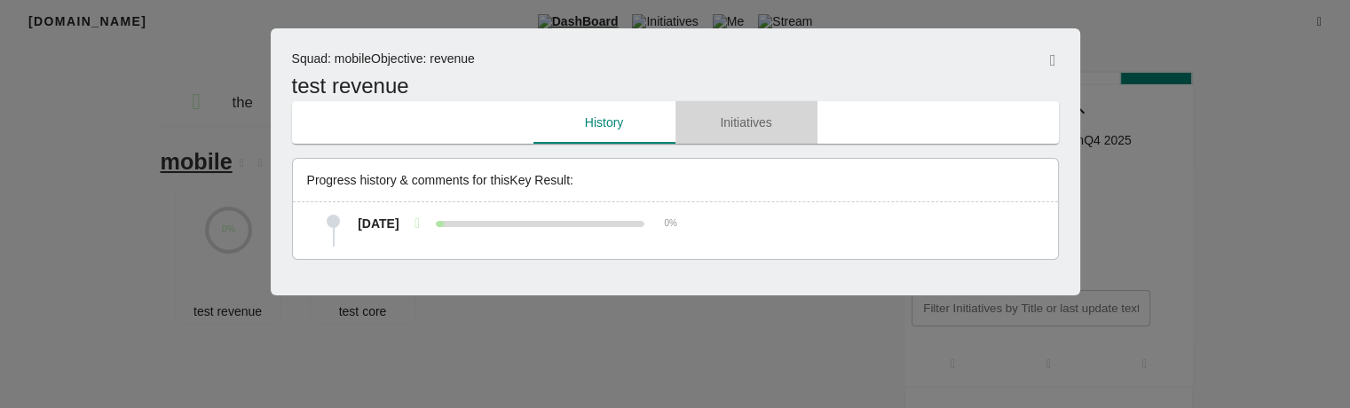
click at [724, 112] on span "Initiatives" at bounding box center [746, 123] width 121 height 22
